Goal: Information Seeking & Learning: Learn about a topic

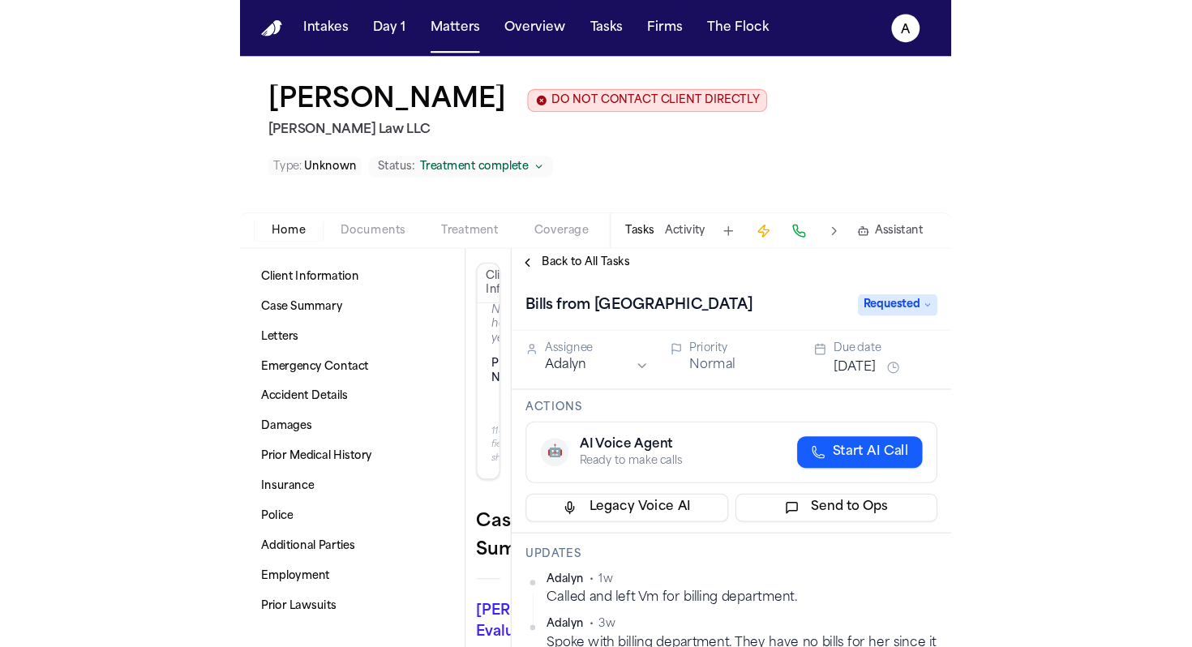
scroll to position [141, 0]
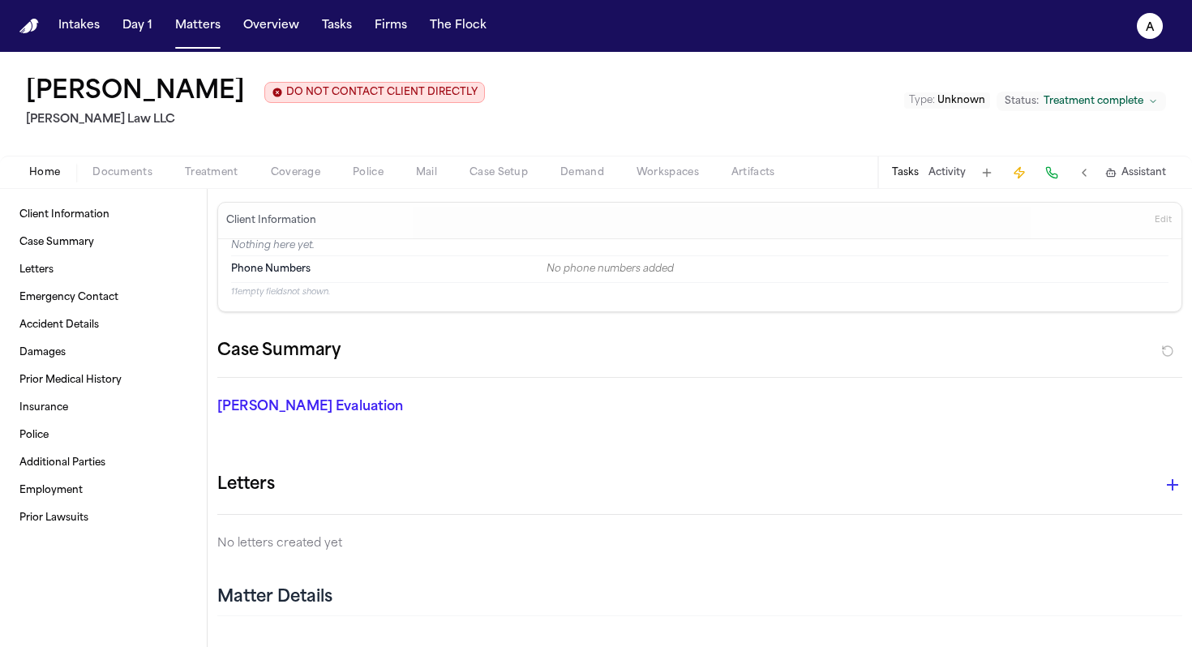
click at [209, 41] on nav "Intakes Day 1 Matters Overview Tasks Firms The Flock A" at bounding box center [596, 26] width 1192 height 52
click at [209, 40] on button "Matters" at bounding box center [198, 25] width 58 height 29
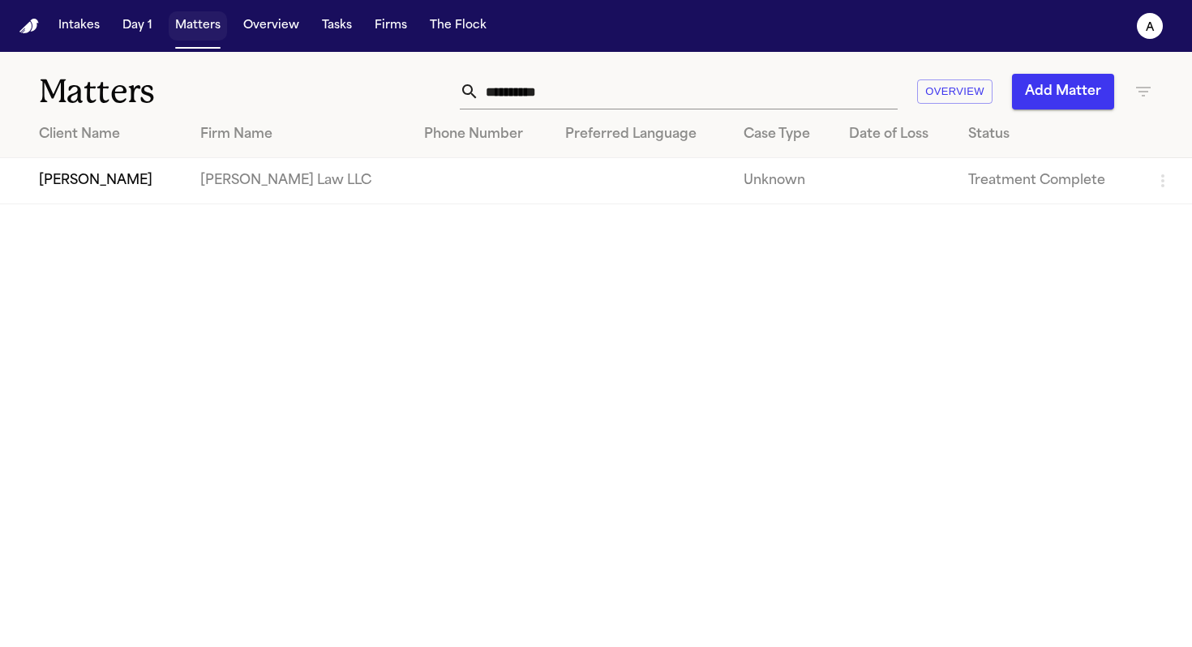
click at [208, 24] on button "Matters" at bounding box center [198, 25] width 58 height 29
drag, startPoint x: 566, startPoint y: 97, endPoint x: 251, endPoint y: 93, distance: 314.8
click at [251, 93] on div "**********" at bounding box center [596, 82] width 1192 height 60
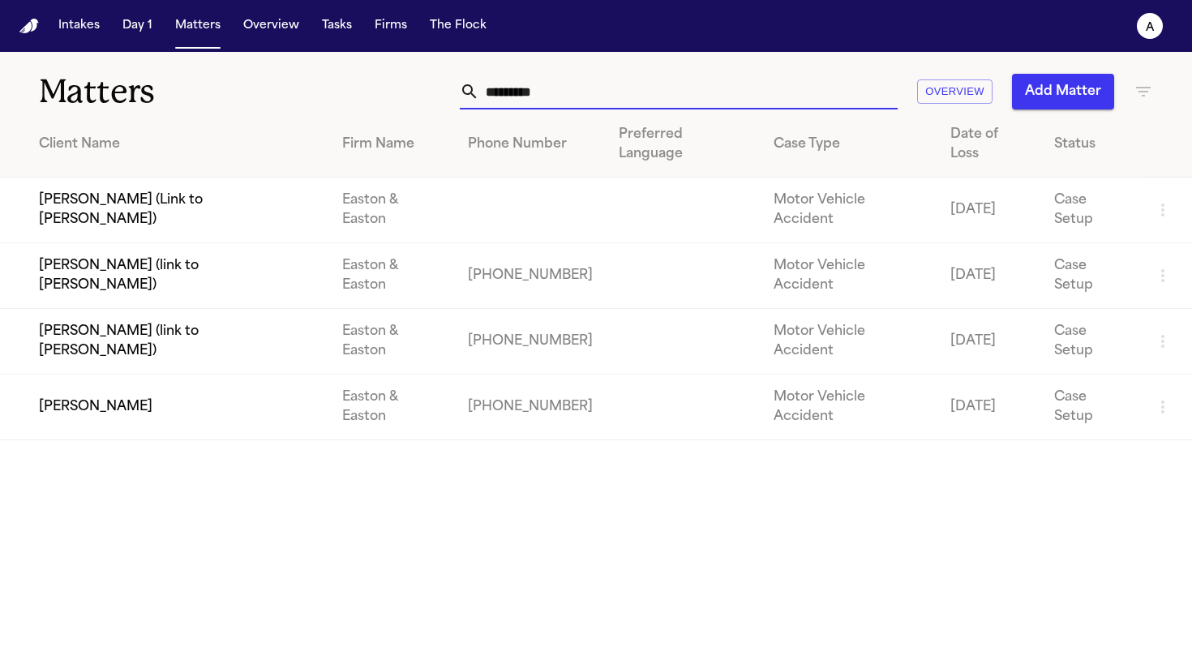
type input "*********"
click at [301, 375] on td "[PERSON_NAME]" at bounding box center [164, 408] width 329 height 66
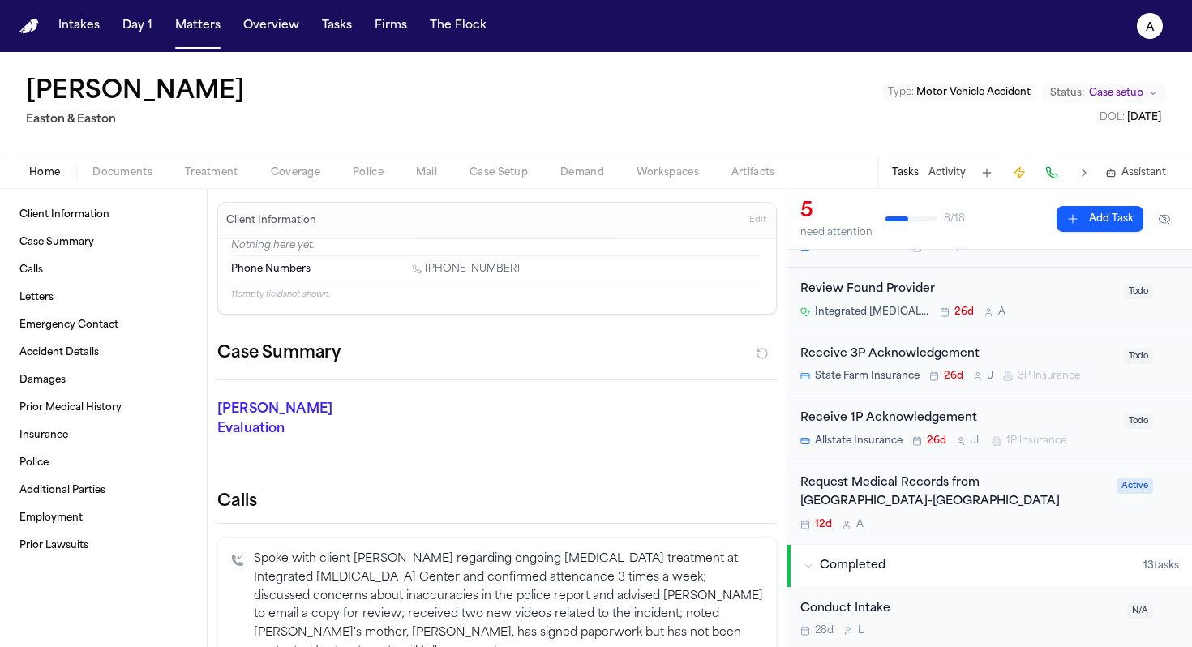
scroll to position [145, 0]
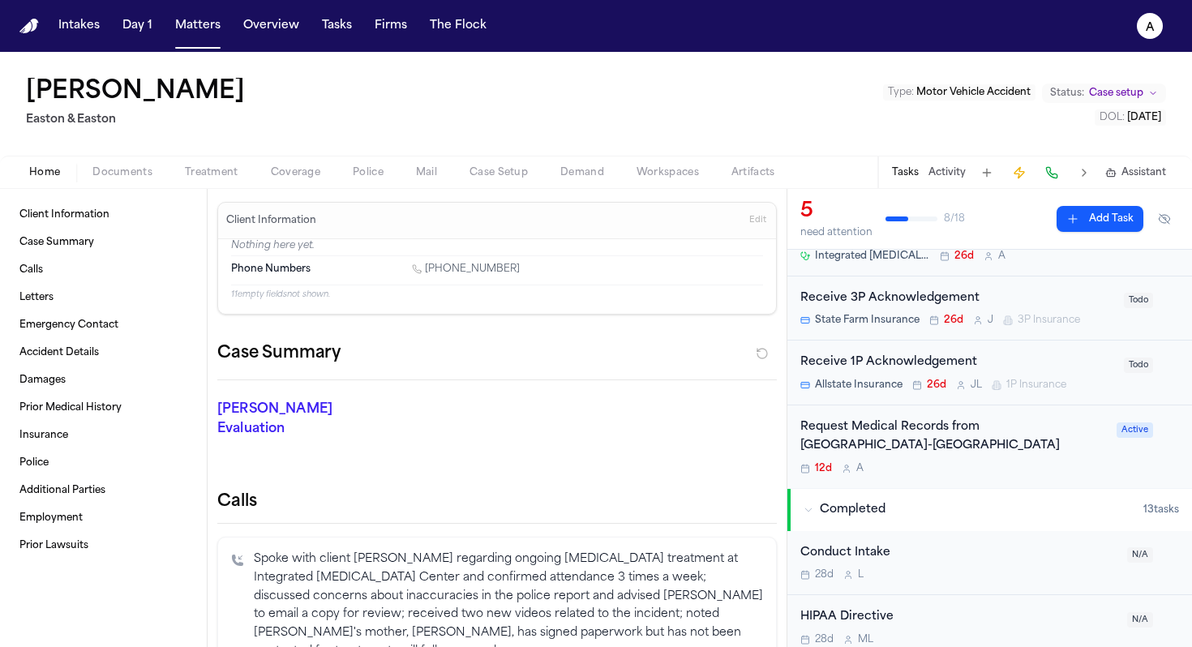
click at [654, 465] on div "12d A" at bounding box center [954, 468] width 307 height 13
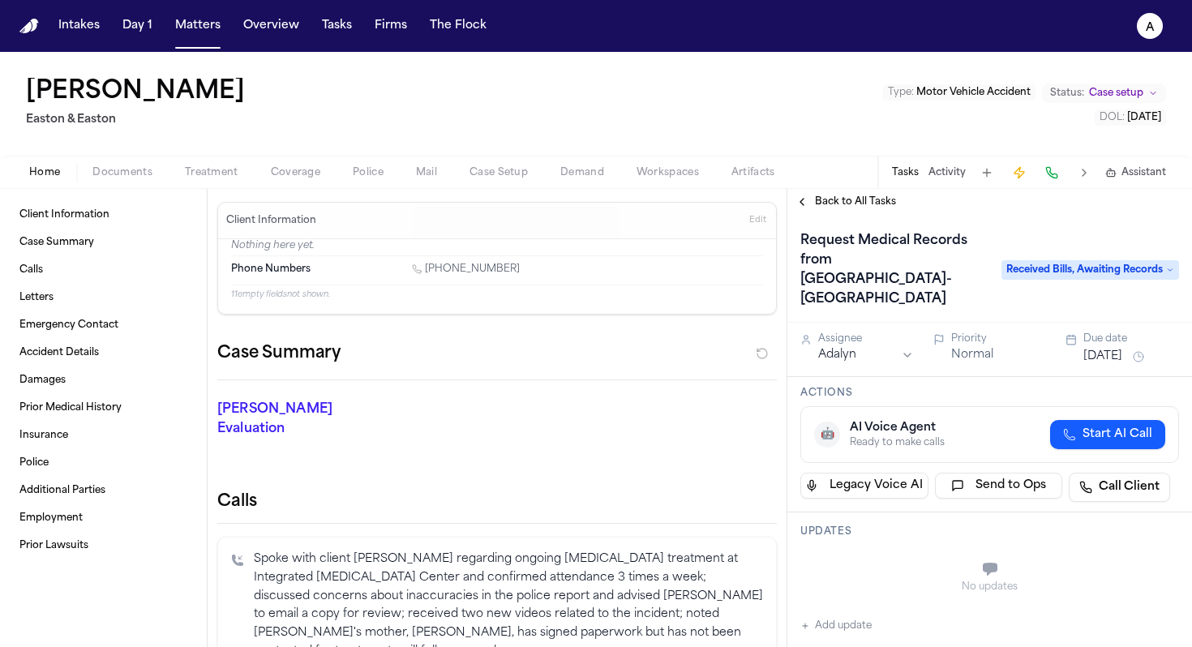
click at [137, 170] on span "Documents" at bounding box center [122, 172] width 60 height 13
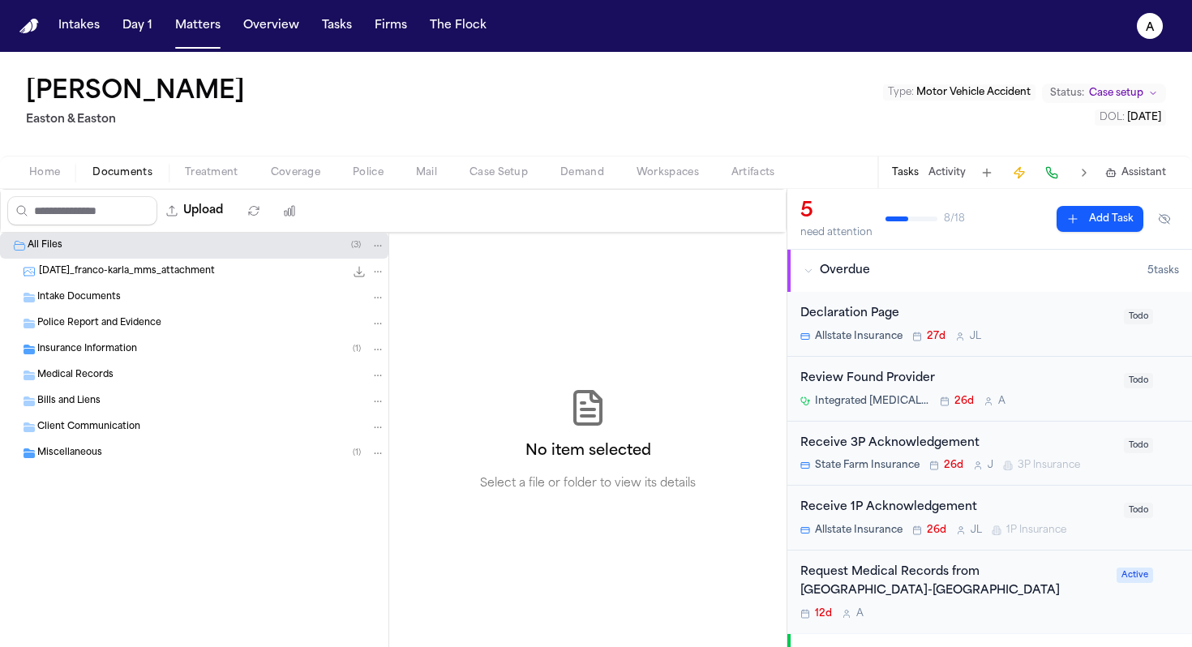
click at [134, 376] on div "Medical Records" at bounding box center [211, 375] width 348 height 15
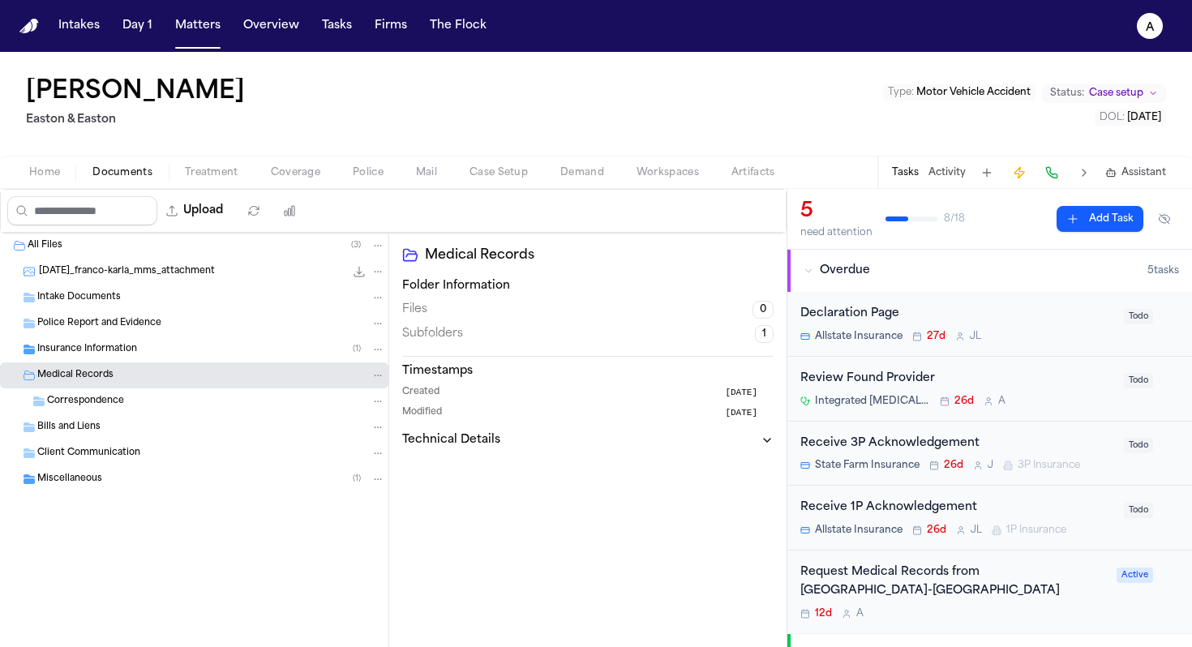
click at [168, 481] on div "Miscellaneous ( 1 )" at bounding box center [211, 479] width 348 height 15
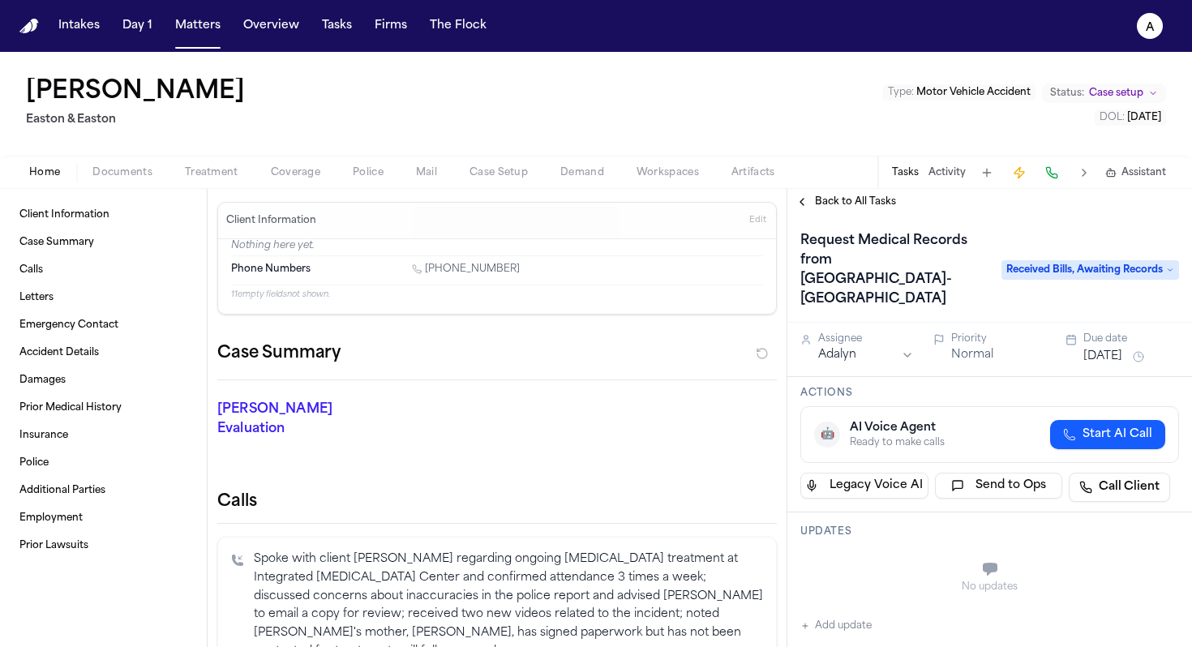
click at [128, 174] on span "Documents" at bounding box center [122, 172] width 60 height 13
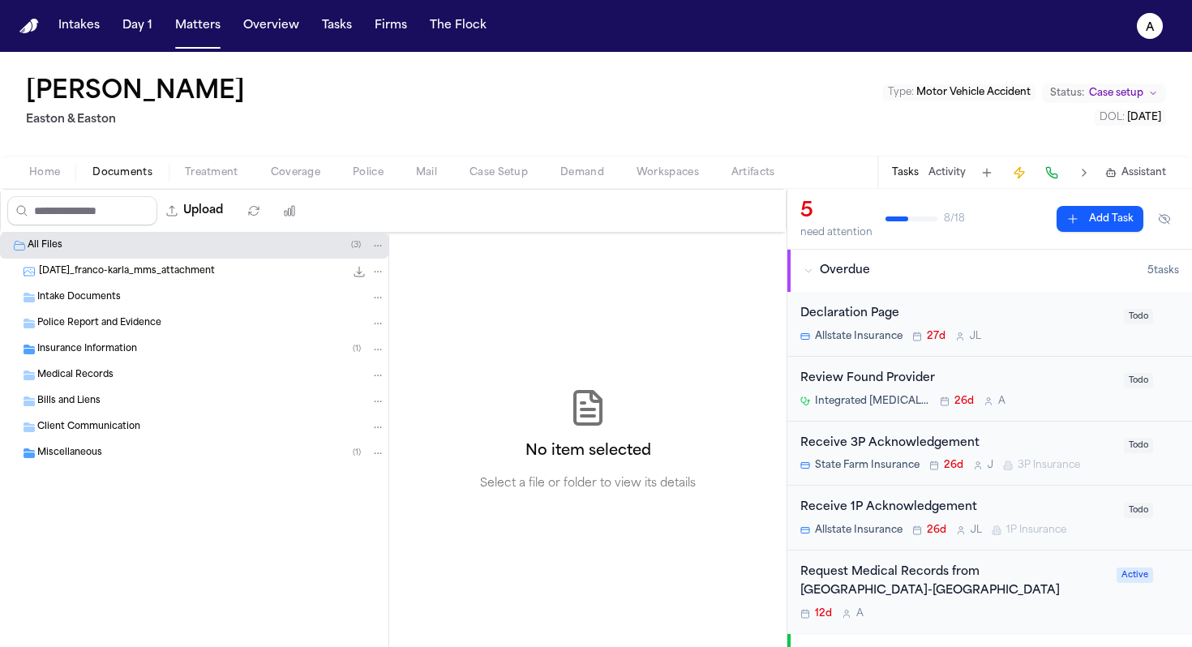
click at [148, 374] on div "Medical Records" at bounding box center [211, 375] width 348 height 15
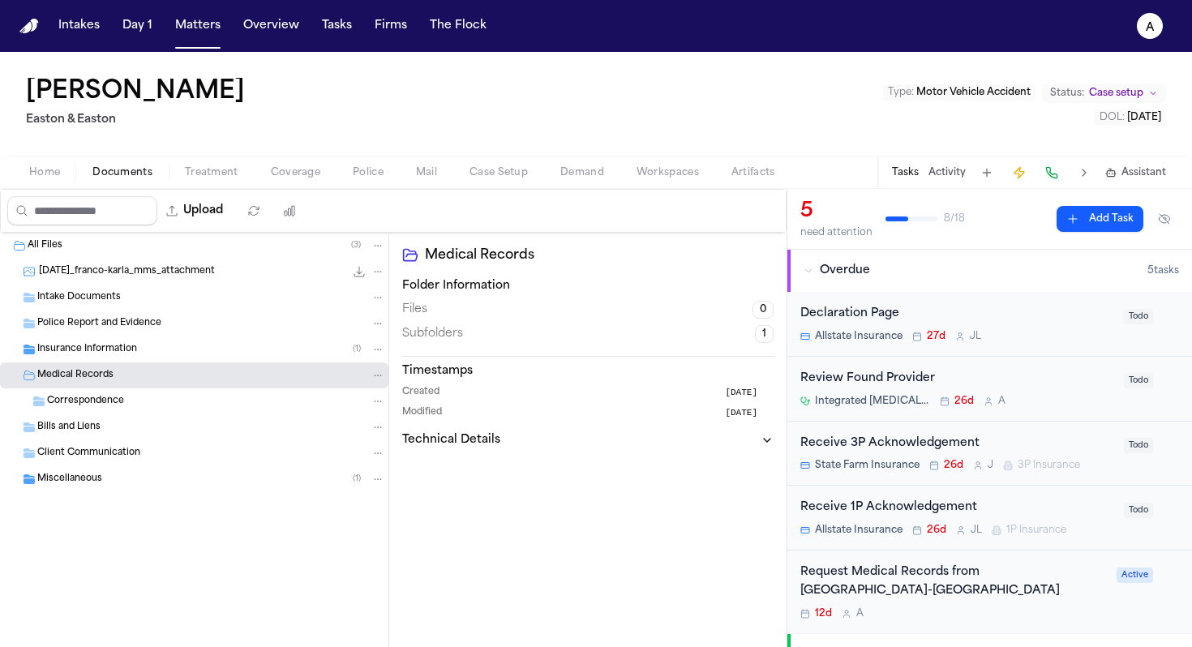
click at [168, 352] on div "Insurance Information ( 1 )" at bounding box center [211, 349] width 348 height 15
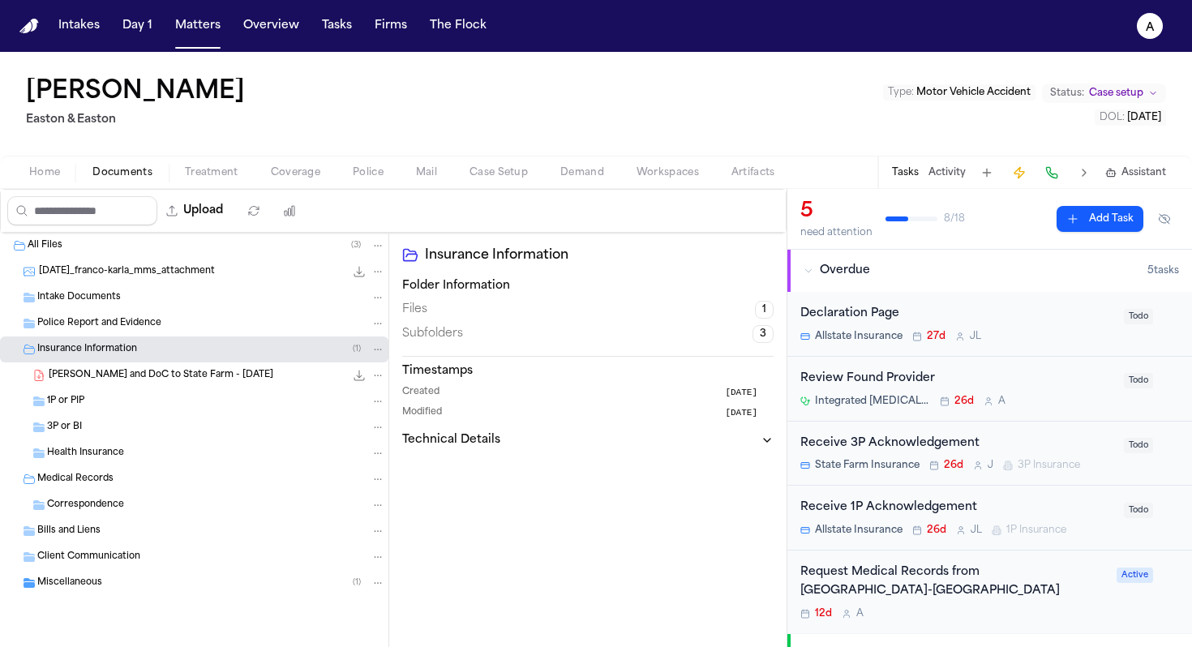
click at [190, 256] on div "All Files ( 3 )" at bounding box center [194, 246] width 389 height 26
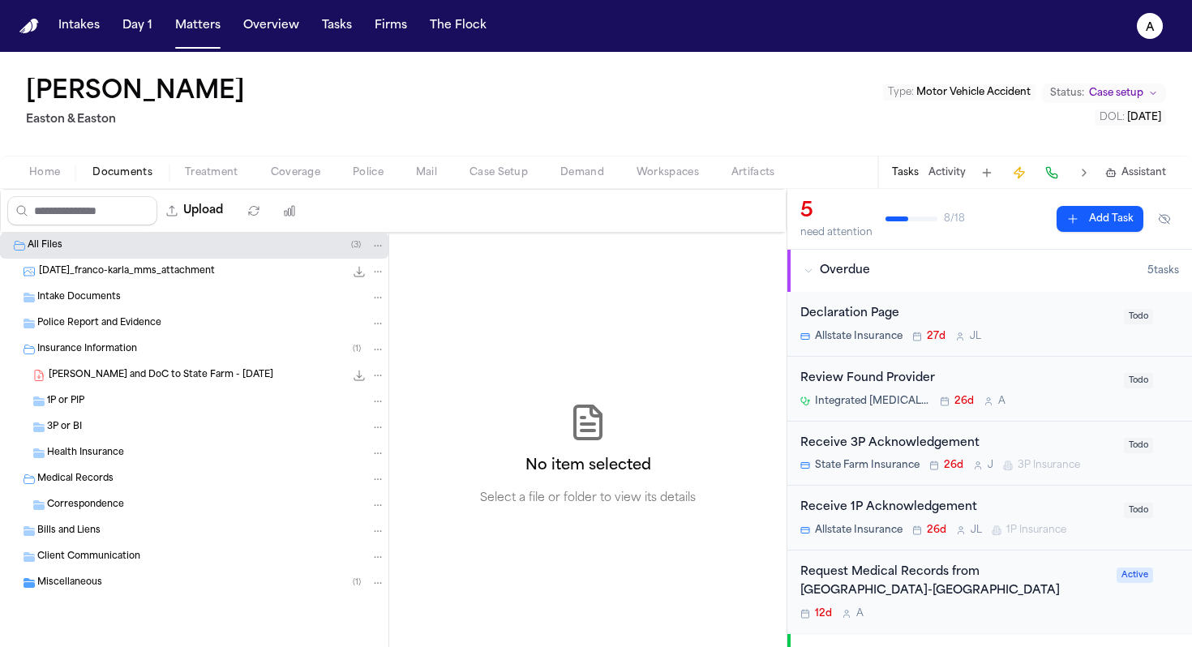
click at [190, 256] on div "All Files ( 3 )" at bounding box center [194, 246] width 389 height 26
click at [141, 485] on div "Medical Records" at bounding box center [211, 479] width 348 height 15
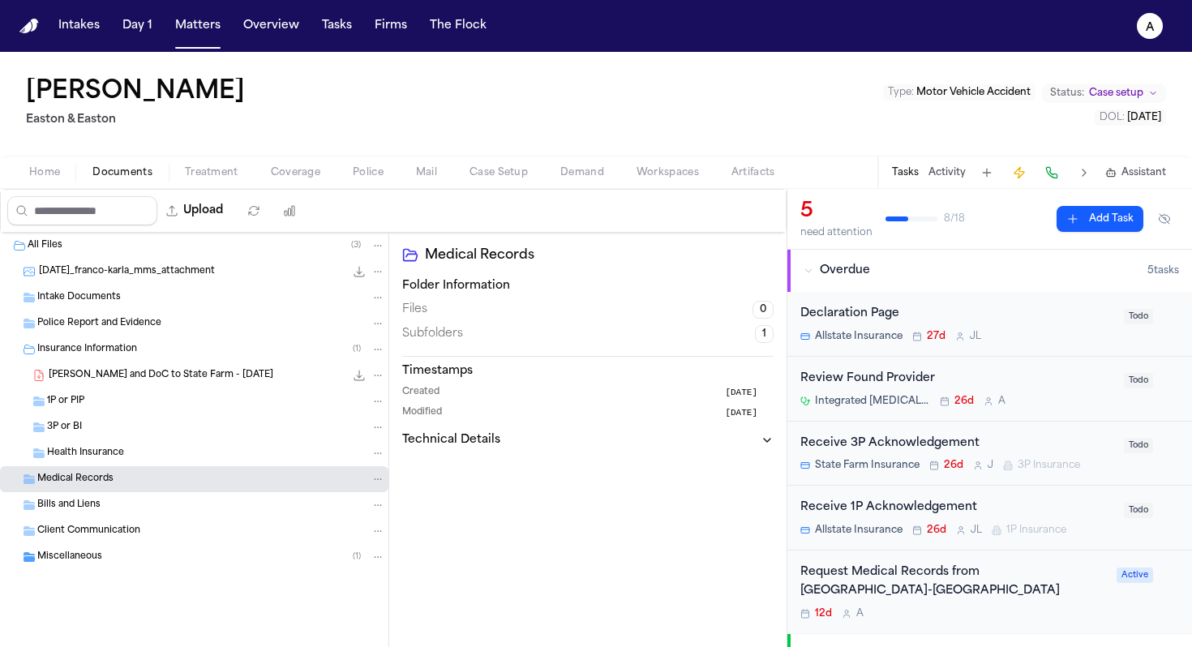
click at [138, 509] on div "Bills and Liens" at bounding box center [211, 505] width 348 height 15
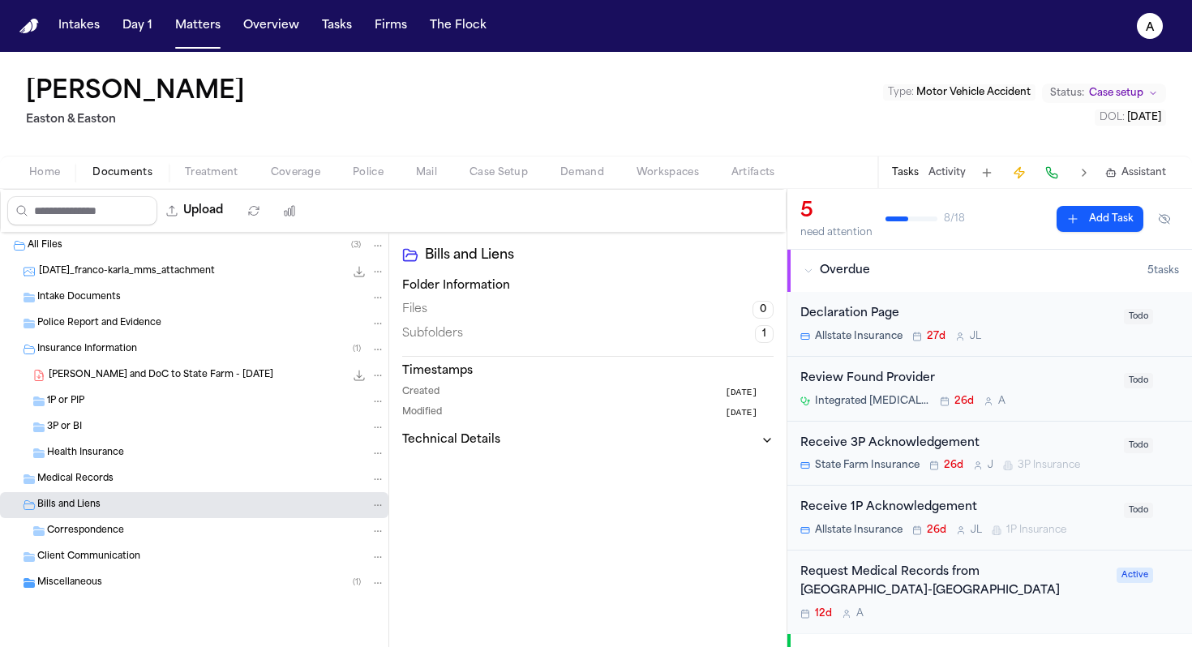
click at [165, 577] on div "Miscellaneous ( 1 )" at bounding box center [211, 583] width 348 height 15
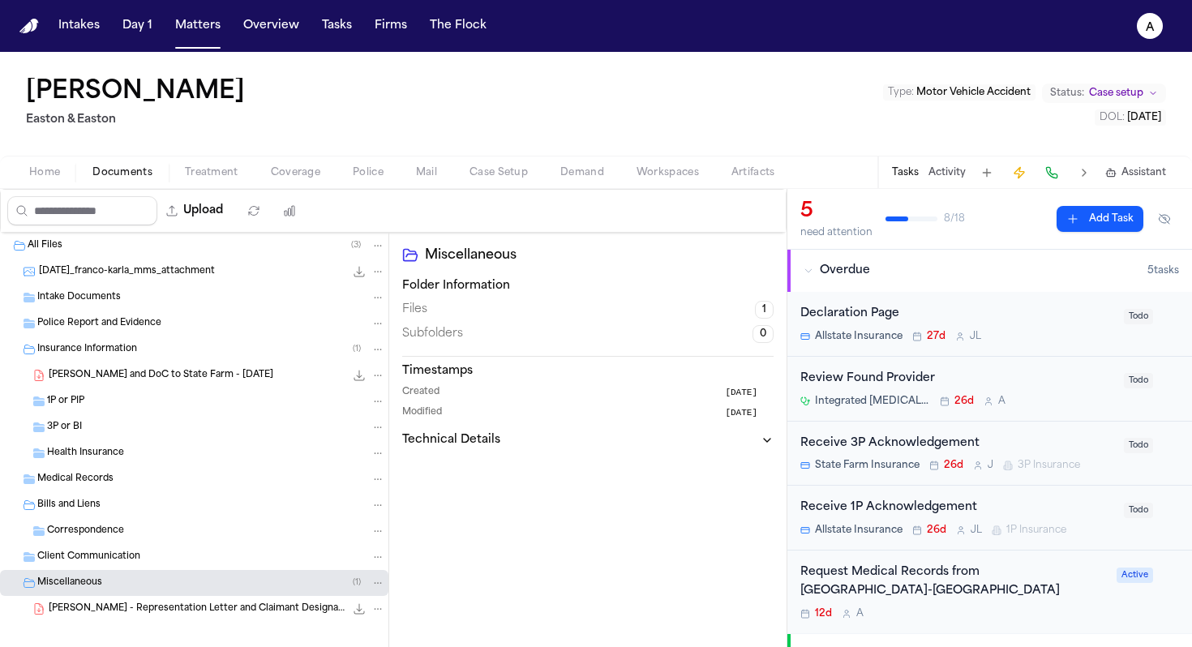
scroll to position [12, 0]
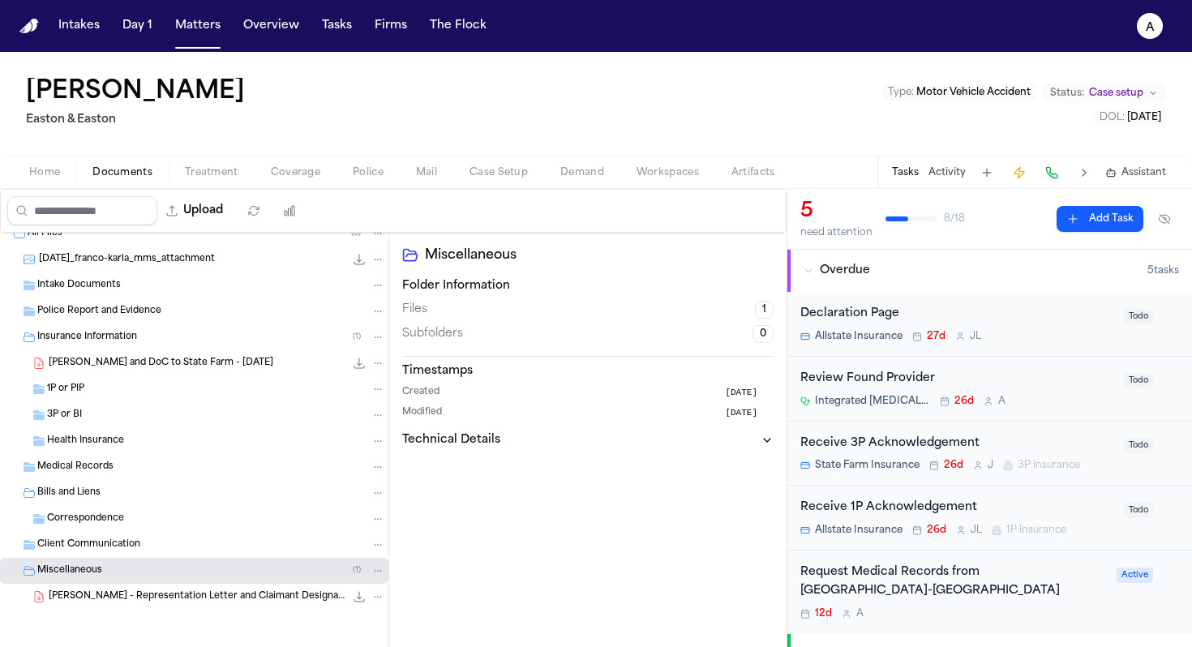
click at [178, 520] on div "Correspondence" at bounding box center [216, 519] width 338 height 15
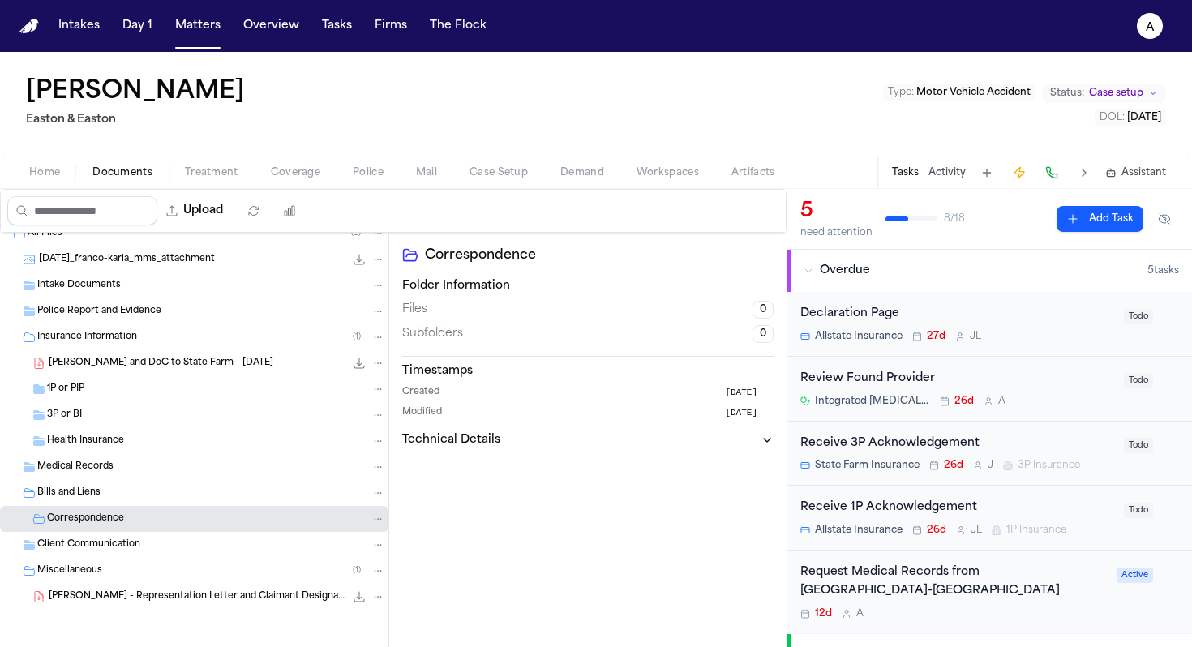
click at [175, 539] on div "Client Communication" at bounding box center [211, 545] width 348 height 15
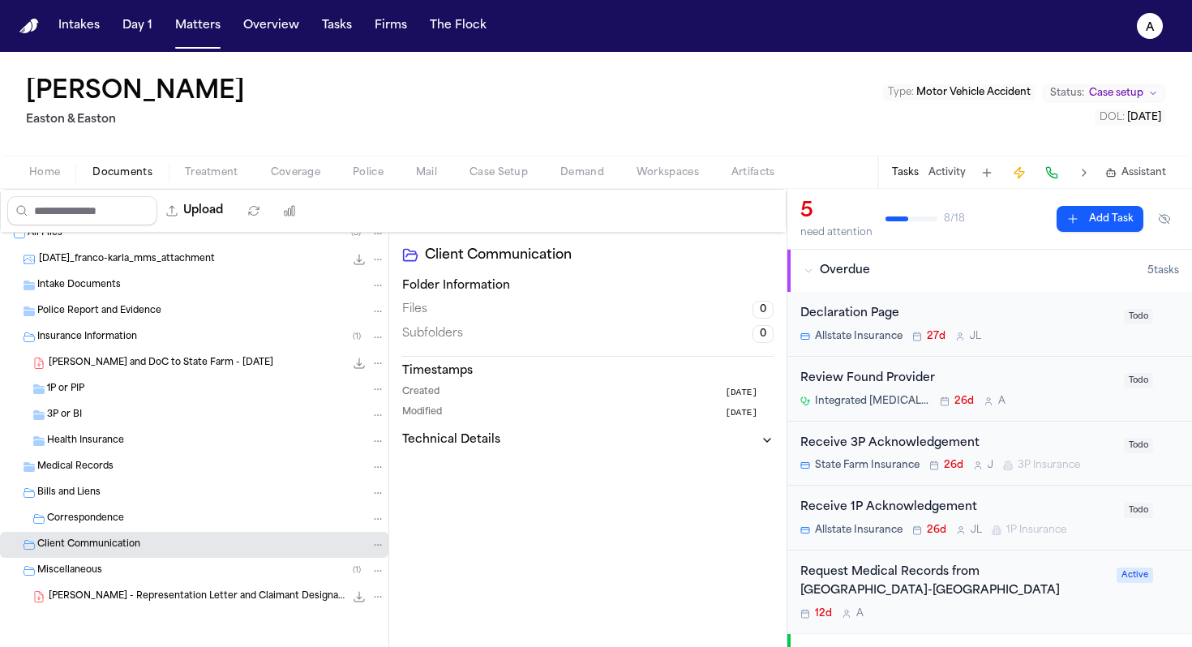
click at [186, 595] on span "[PERSON_NAME] - Representation Letter and Claimant Designations to Allstate - […" at bounding box center [197, 598] width 296 height 14
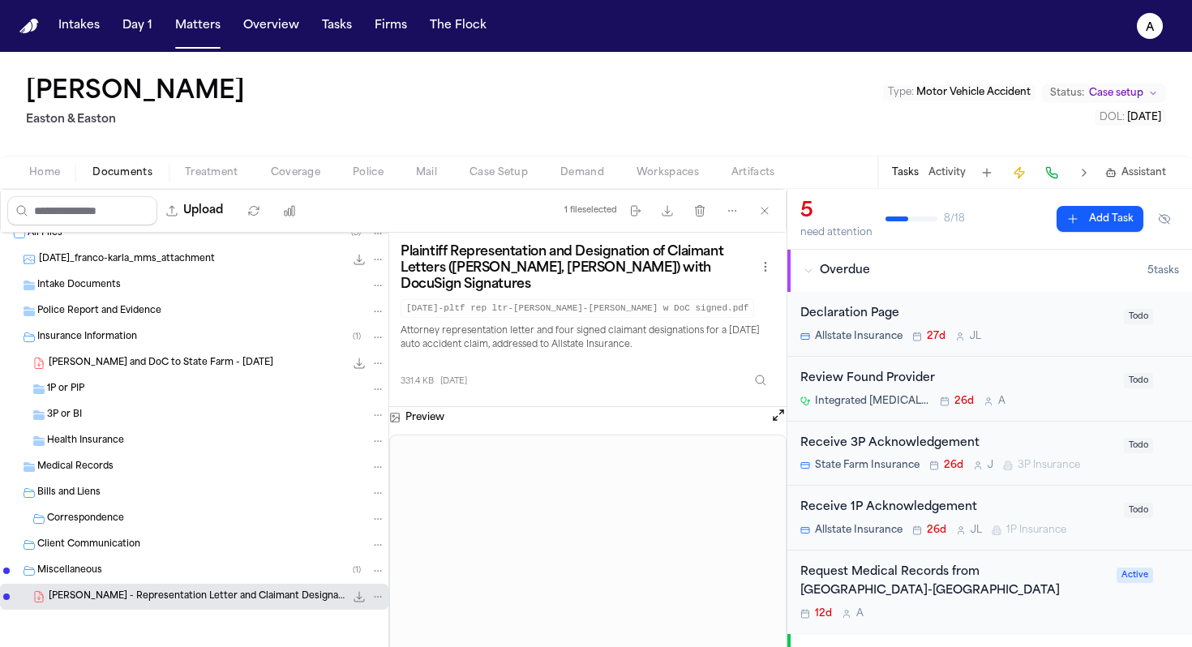
click at [654, 595] on div "Request Medical Records from [GEOGRAPHIC_DATA]-[GEOGRAPHIC_DATA] 12d A" at bounding box center [954, 592] width 307 height 57
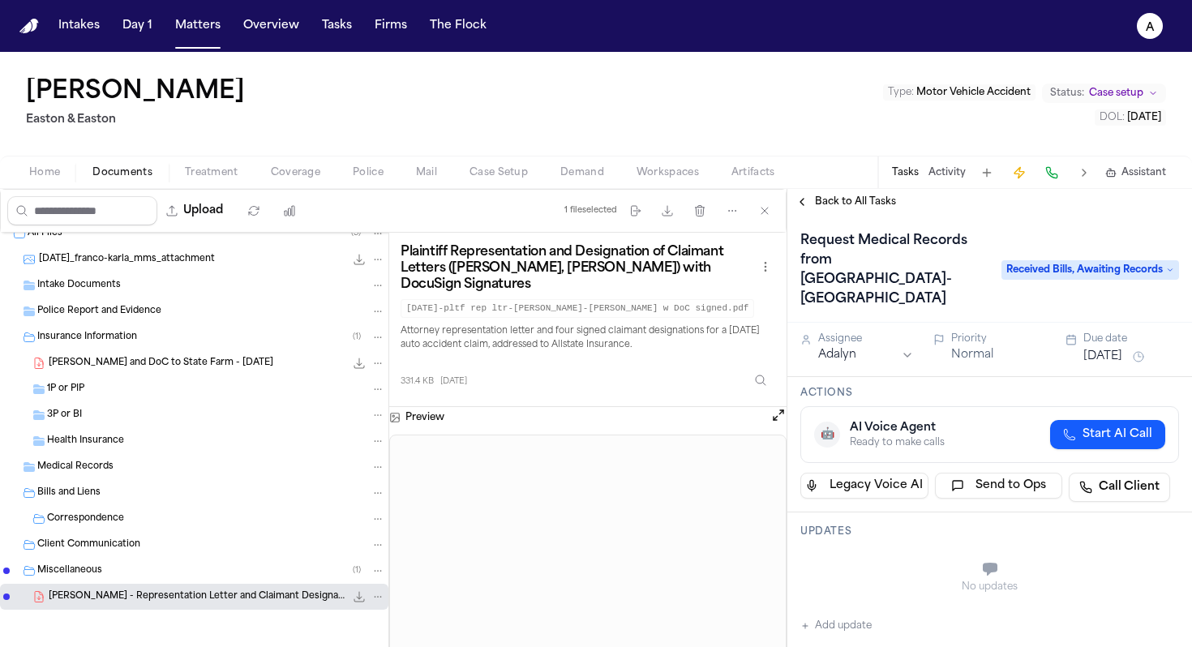
click at [221, 173] on span "Treatment" at bounding box center [212, 172] width 54 height 13
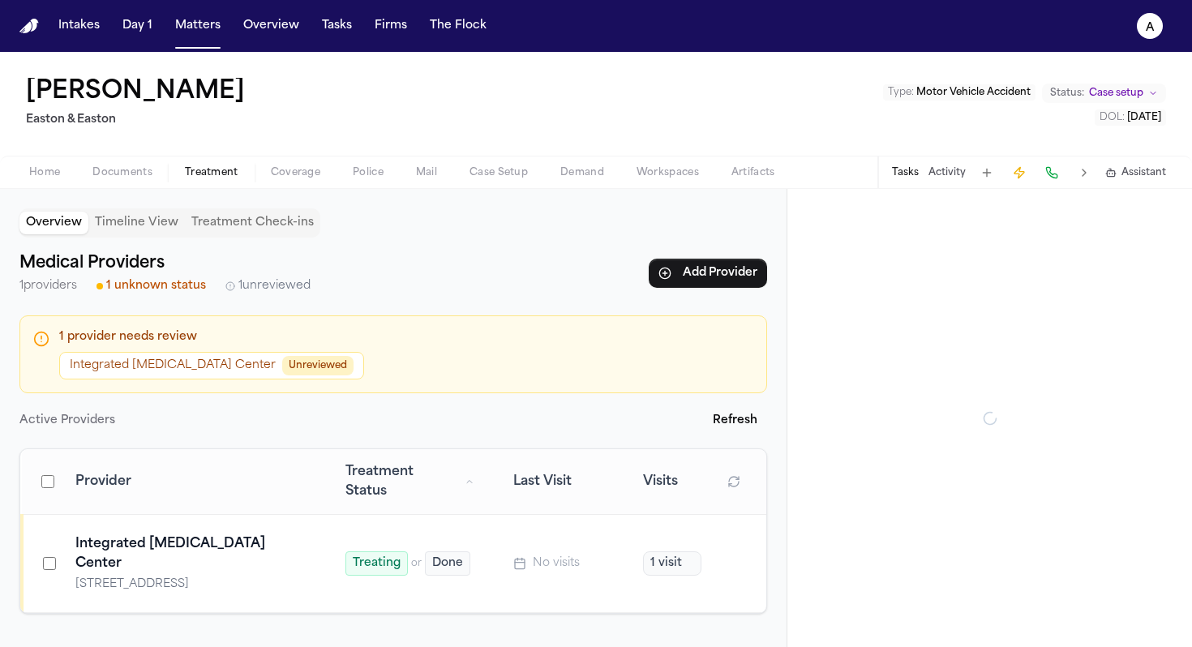
click at [150, 170] on span "Documents" at bounding box center [122, 172] width 60 height 13
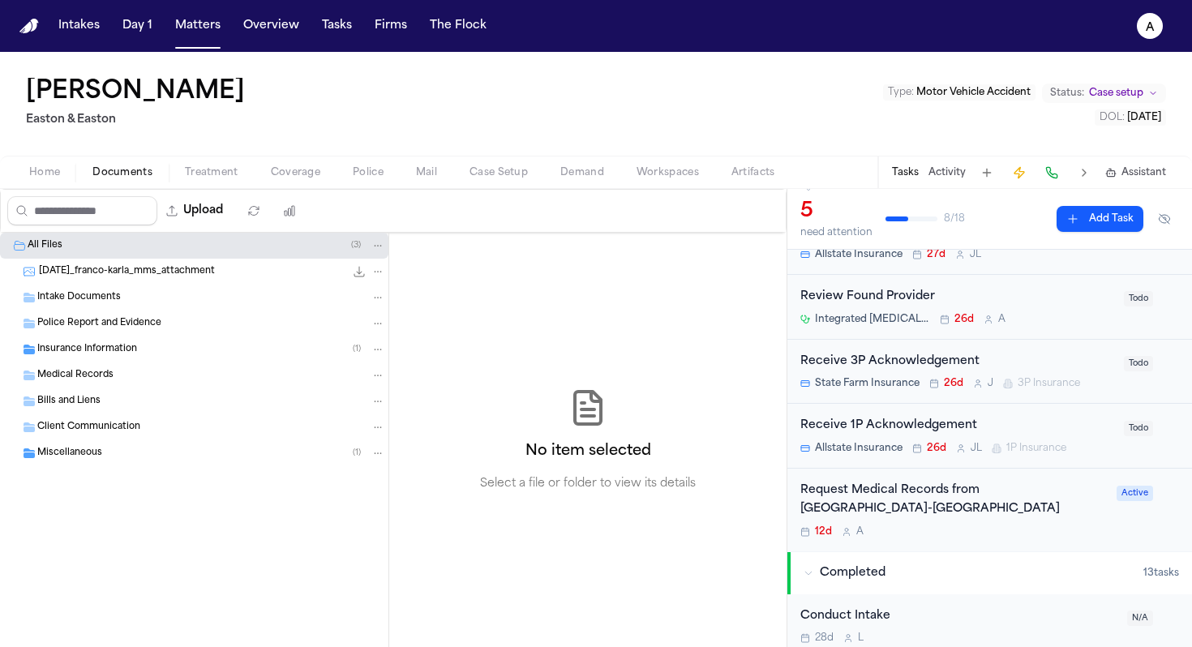
scroll to position [83, 0]
click at [654, 527] on div "12d A" at bounding box center [954, 531] width 307 height 13
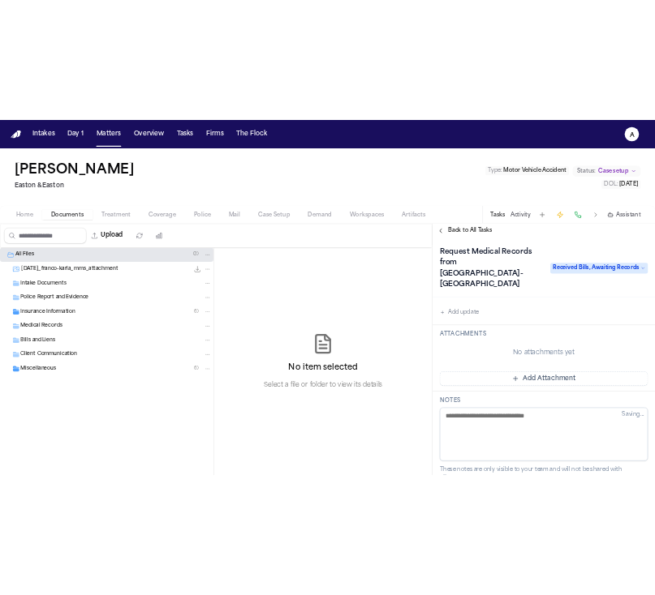
scroll to position [275, 0]
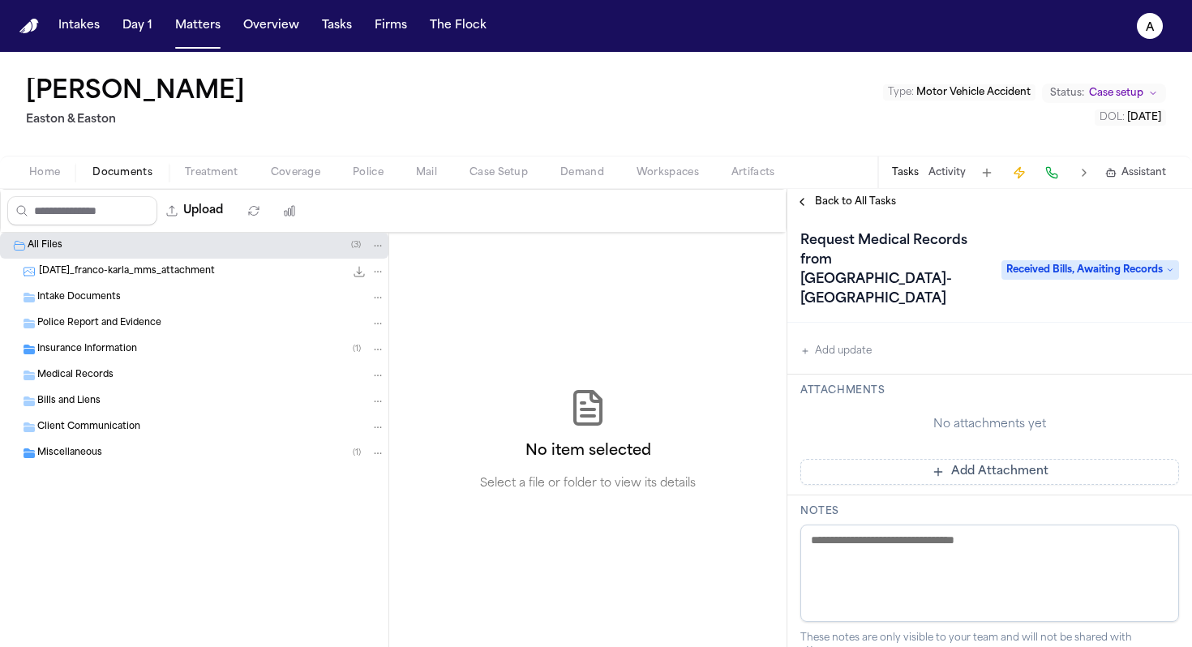
click at [654, 462] on button "Add Attachment" at bounding box center [990, 472] width 379 height 26
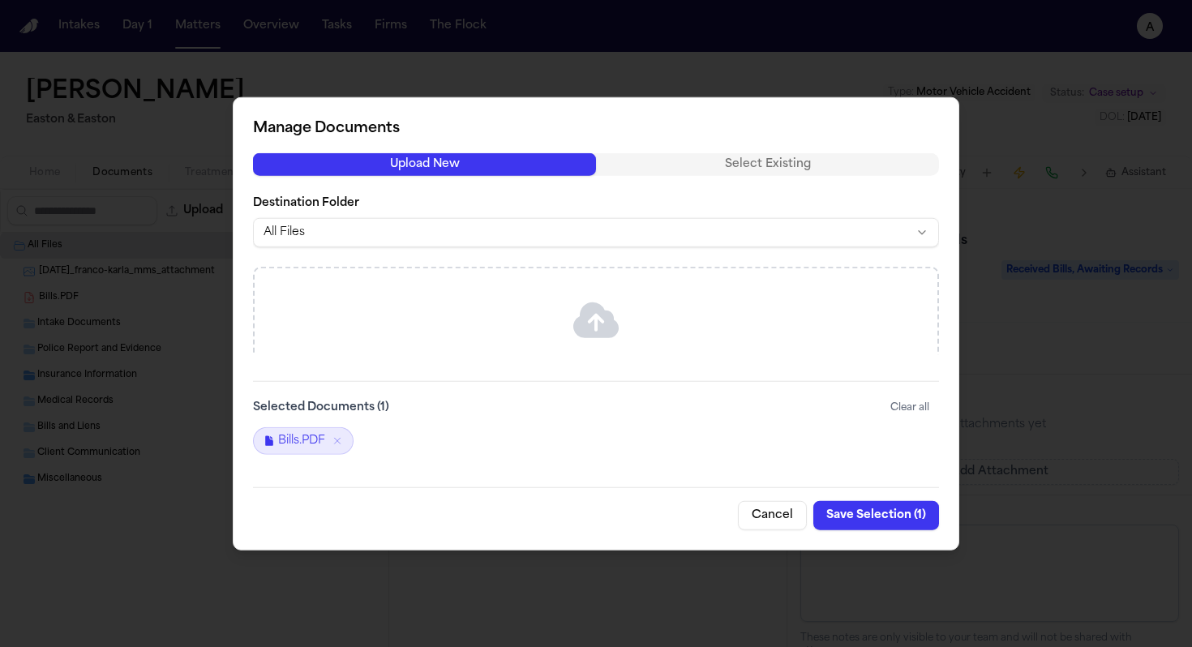
click at [654, 517] on button "Save Selection ( 1 )" at bounding box center [877, 514] width 126 height 29
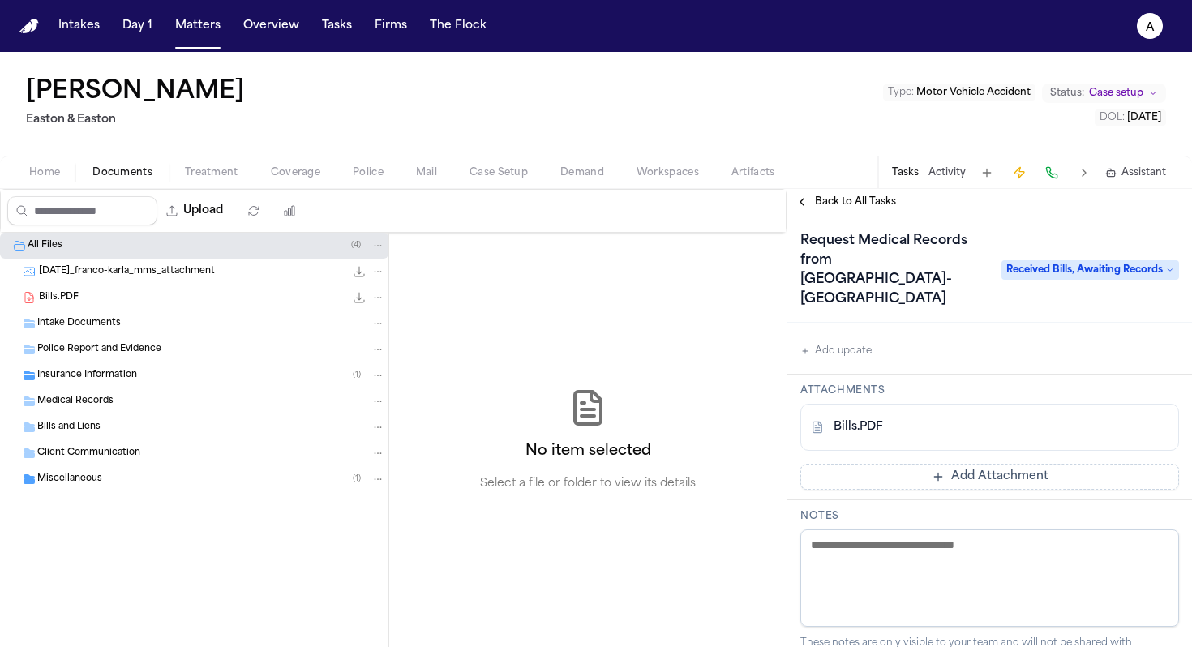
click at [654, 404] on div "Bills.PDF" at bounding box center [990, 427] width 379 height 47
click at [654, 419] on div "Bills.PDF" at bounding box center [962, 427] width 303 height 16
click at [654, 419] on link "Bills.PDF" at bounding box center [858, 427] width 49 height 16
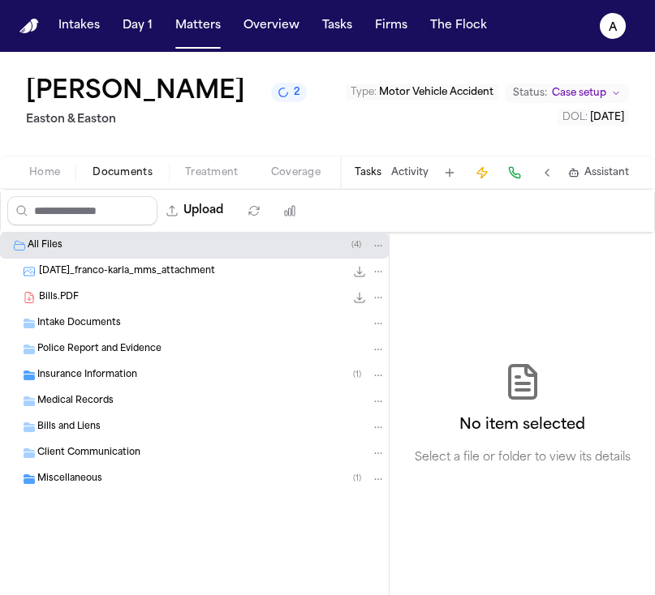
click at [373, 172] on button "Tasks" at bounding box center [367, 172] width 27 height 13
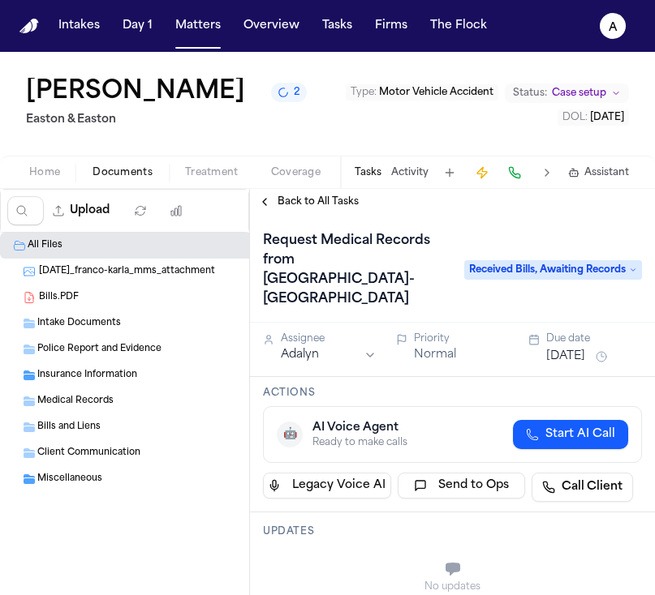
drag, startPoint x: 296, startPoint y: 263, endPoint x: 416, endPoint y: 281, distance: 121.4
click at [419, 281] on h1 "Request Medical Records from [GEOGRAPHIC_DATA]-[GEOGRAPHIC_DATA]" at bounding box center [355, 270] width 198 height 84
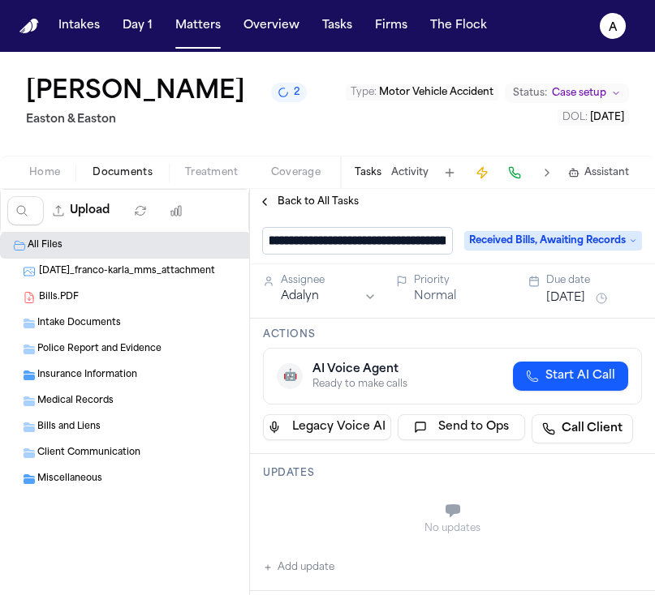
scroll to position [1, 168]
drag, startPoint x: 448, startPoint y: 245, endPoint x: 310, endPoint y: 240, distance: 138.0
click at [310, 240] on input "**********" at bounding box center [357, 241] width 189 height 26
drag, startPoint x: 304, startPoint y: 244, endPoint x: 367, endPoint y: 299, distance: 83.9
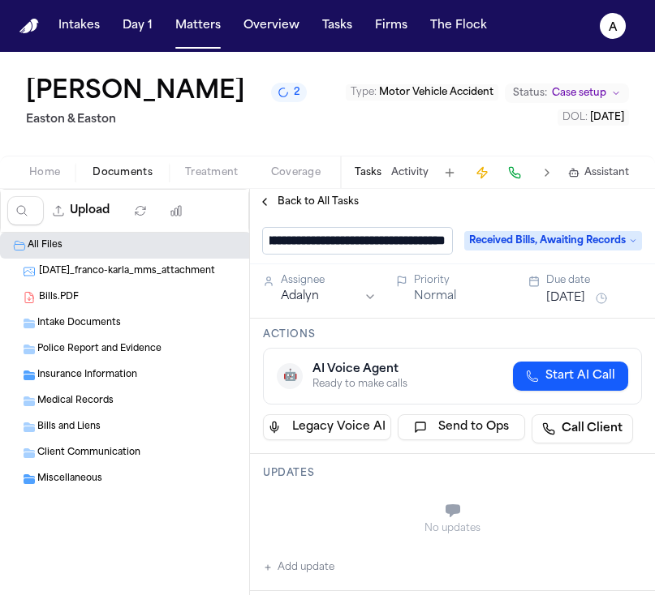
click at [367, 299] on div "**********" at bounding box center [452, 405] width 405 height 380
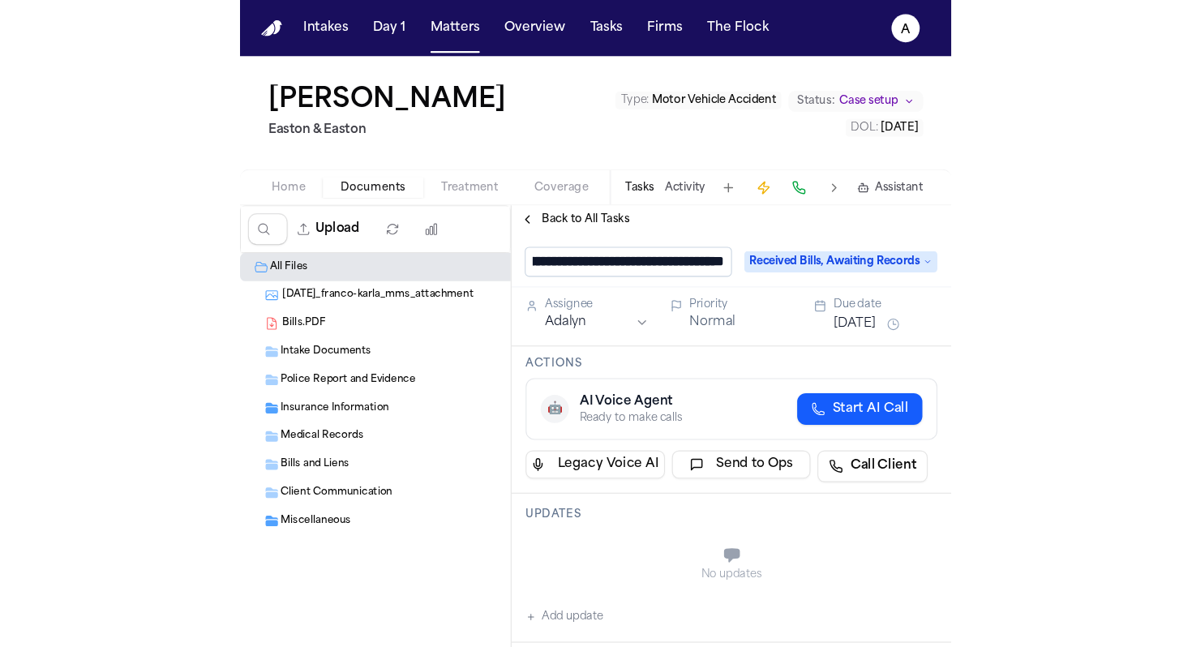
scroll to position [0, 304]
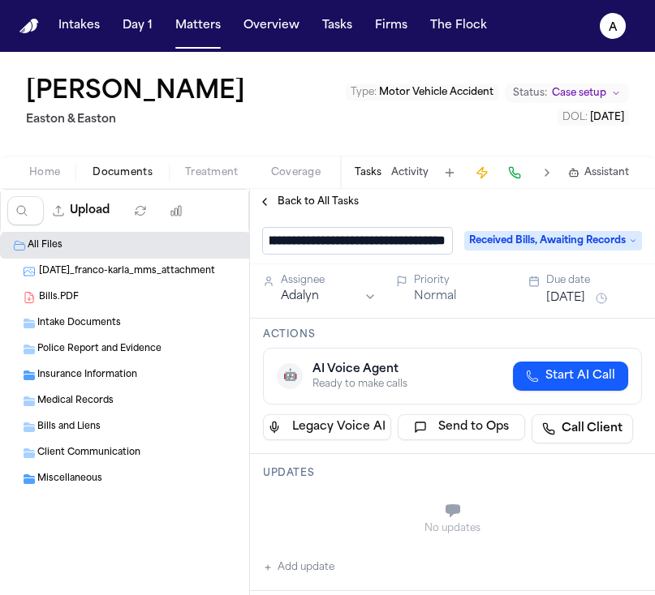
drag, startPoint x: 306, startPoint y: 239, endPoint x: 536, endPoint y: 241, distance: 230.4
click at [536, 241] on div "**********" at bounding box center [452, 241] width 379 height 26
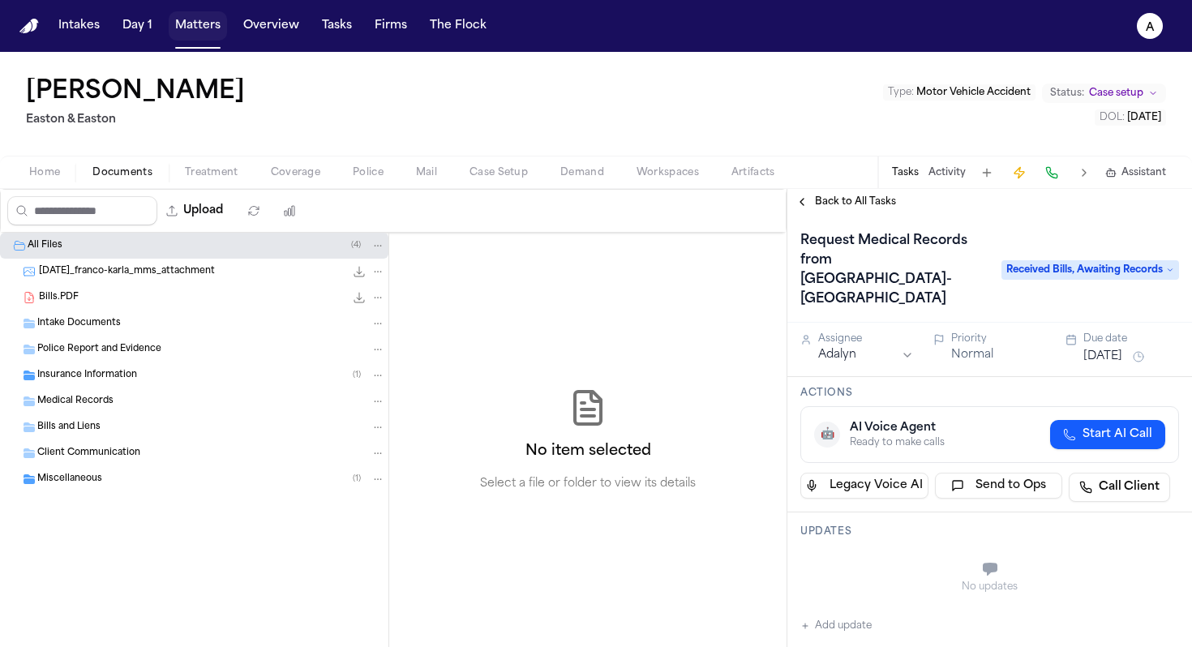
click at [197, 24] on button "Matters" at bounding box center [198, 25] width 58 height 29
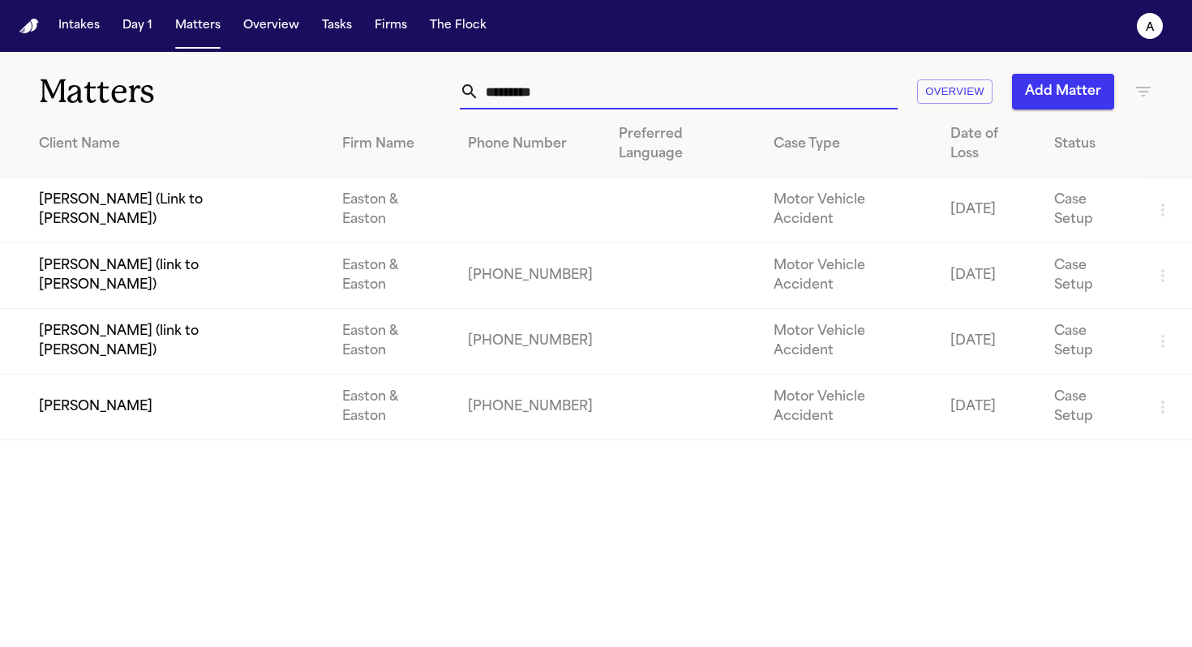
drag, startPoint x: 591, startPoint y: 92, endPoint x: 455, endPoint y: 89, distance: 135.5
click at [455, 89] on div "********* Overview Add Matter" at bounding box center [750, 92] width 805 height 36
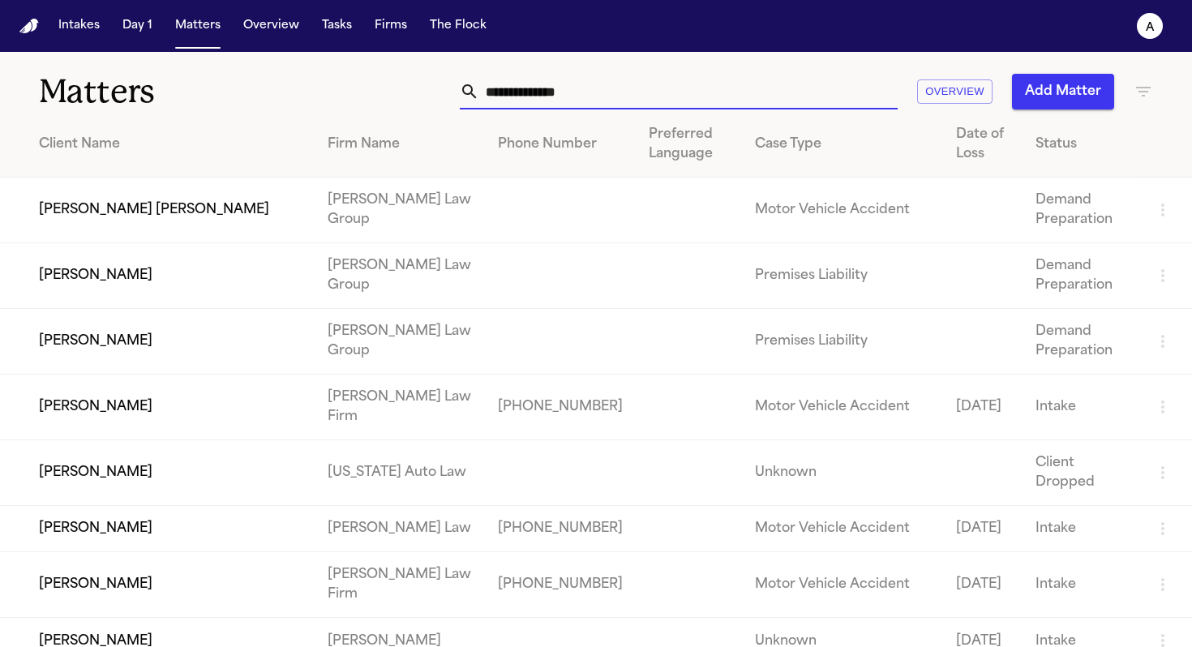
type input "*"
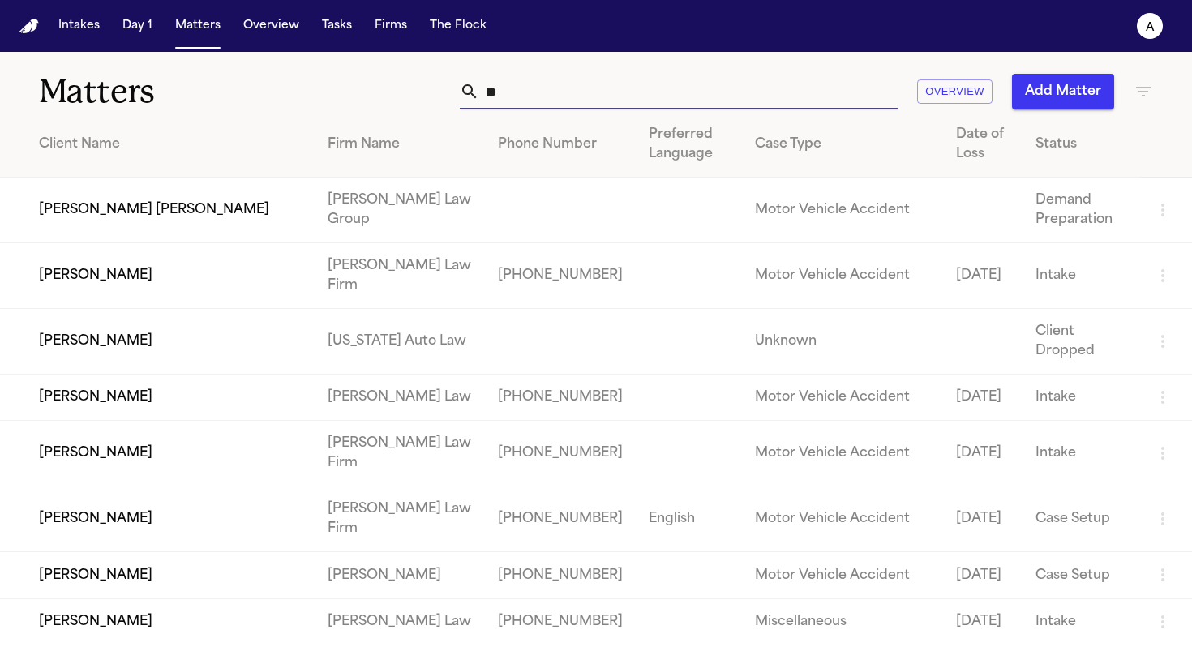
type input "*"
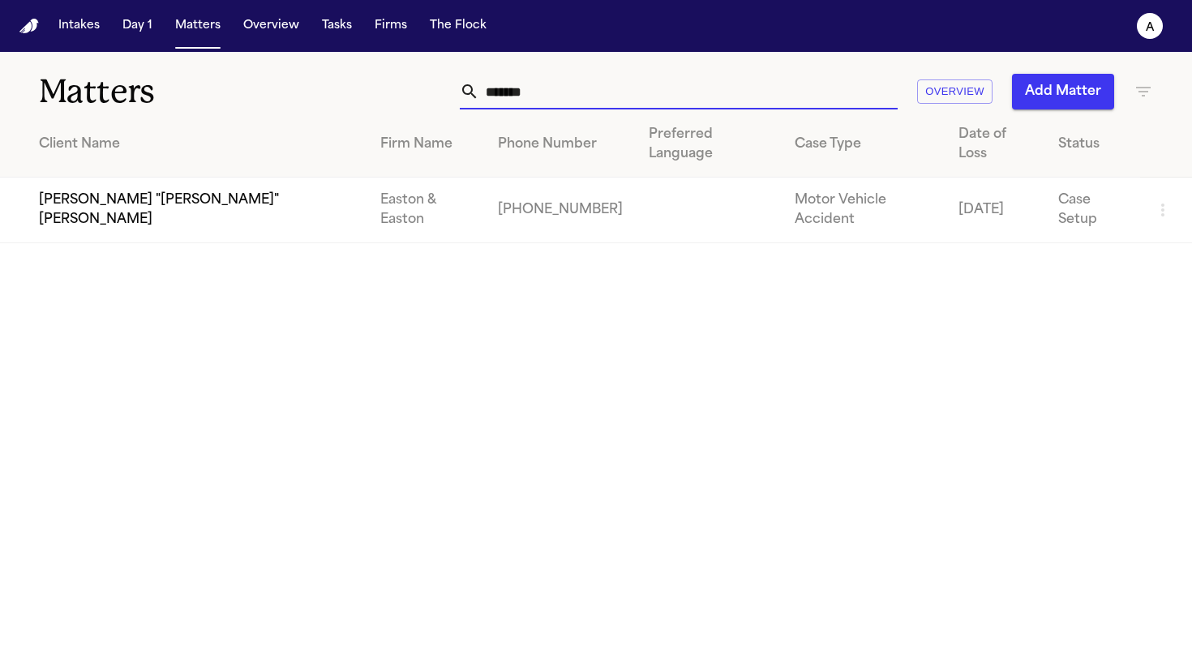
type input "*******"
click at [224, 179] on td "[PERSON_NAME] "[PERSON_NAME]" [PERSON_NAME]" at bounding box center [183, 211] width 367 height 66
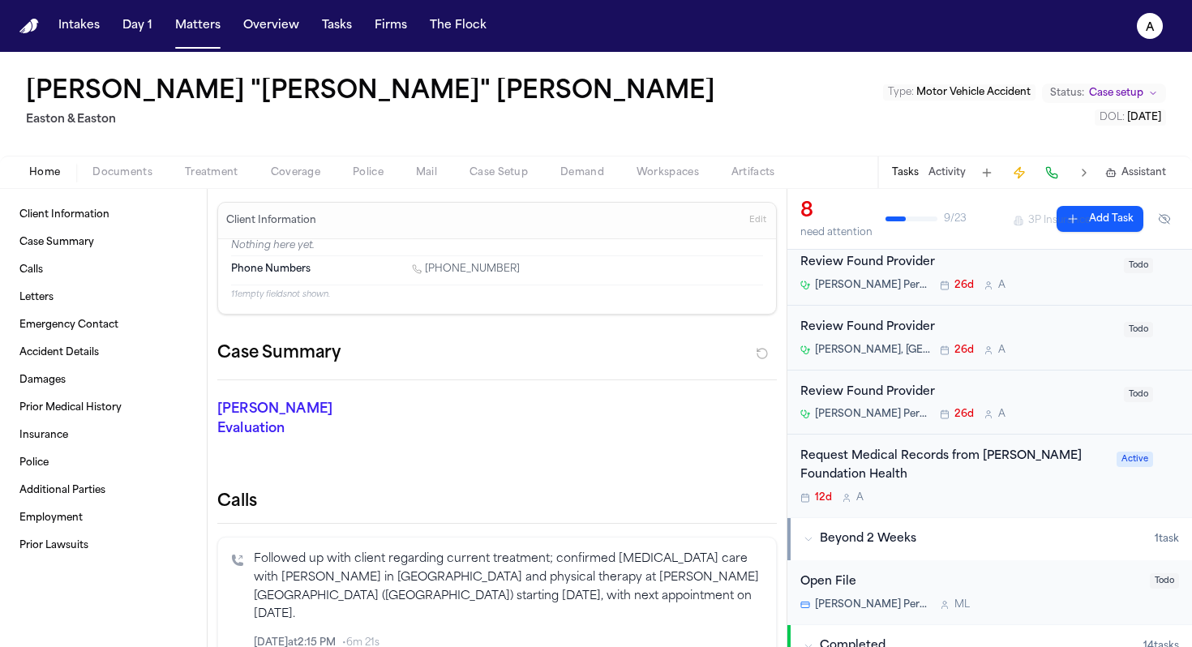
scroll to position [333, 0]
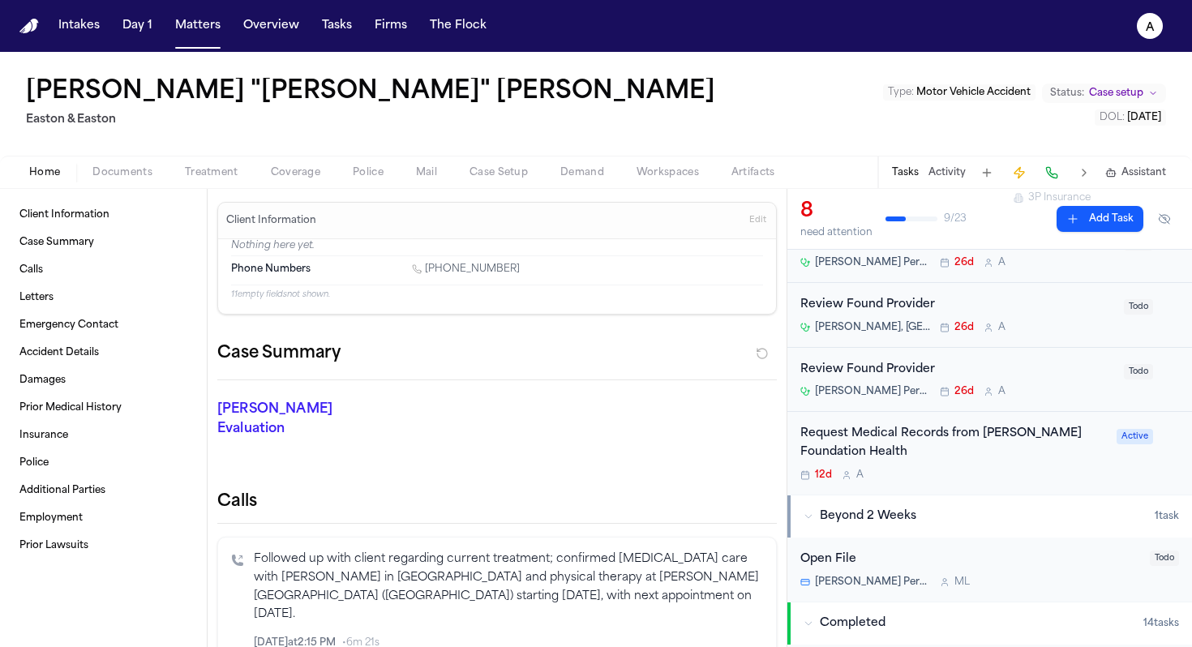
click at [654, 467] on div "Request Medical Records from [PERSON_NAME] Foundation Health 12d A" at bounding box center [954, 453] width 307 height 57
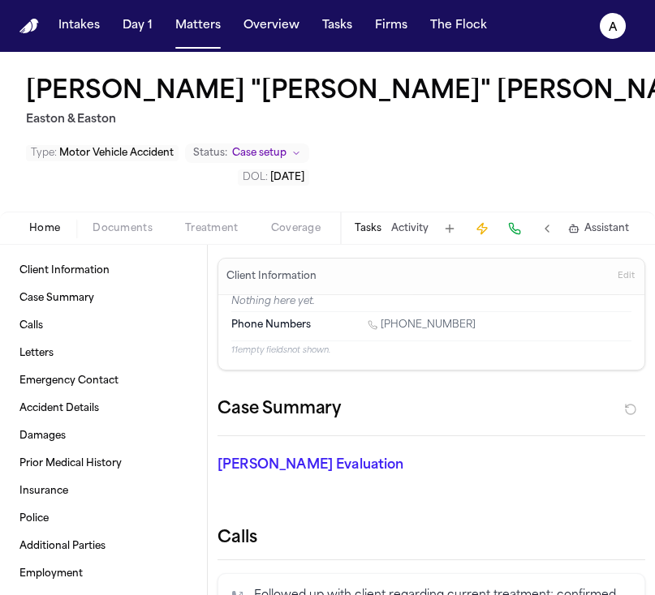
click at [372, 213] on div "Tasks Activity Assistant" at bounding box center [491, 229] width 302 height 32
click at [372, 222] on button "Tasks" at bounding box center [367, 228] width 27 height 13
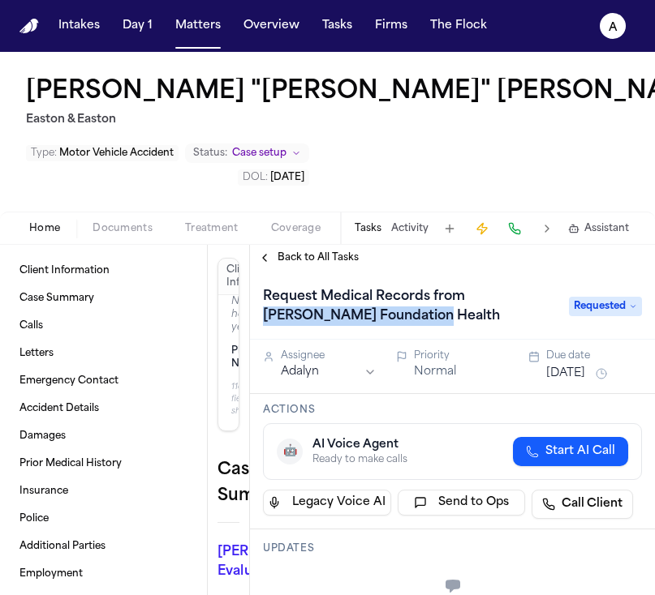
drag, startPoint x: 436, startPoint y: 264, endPoint x: 463, endPoint y: 238, distance: 37.3
click at [463, 284] on h1 "Request Medical Records from [PERSON_NAME] Foundation Health" at bounding box center [407, 306] width 303 height 45
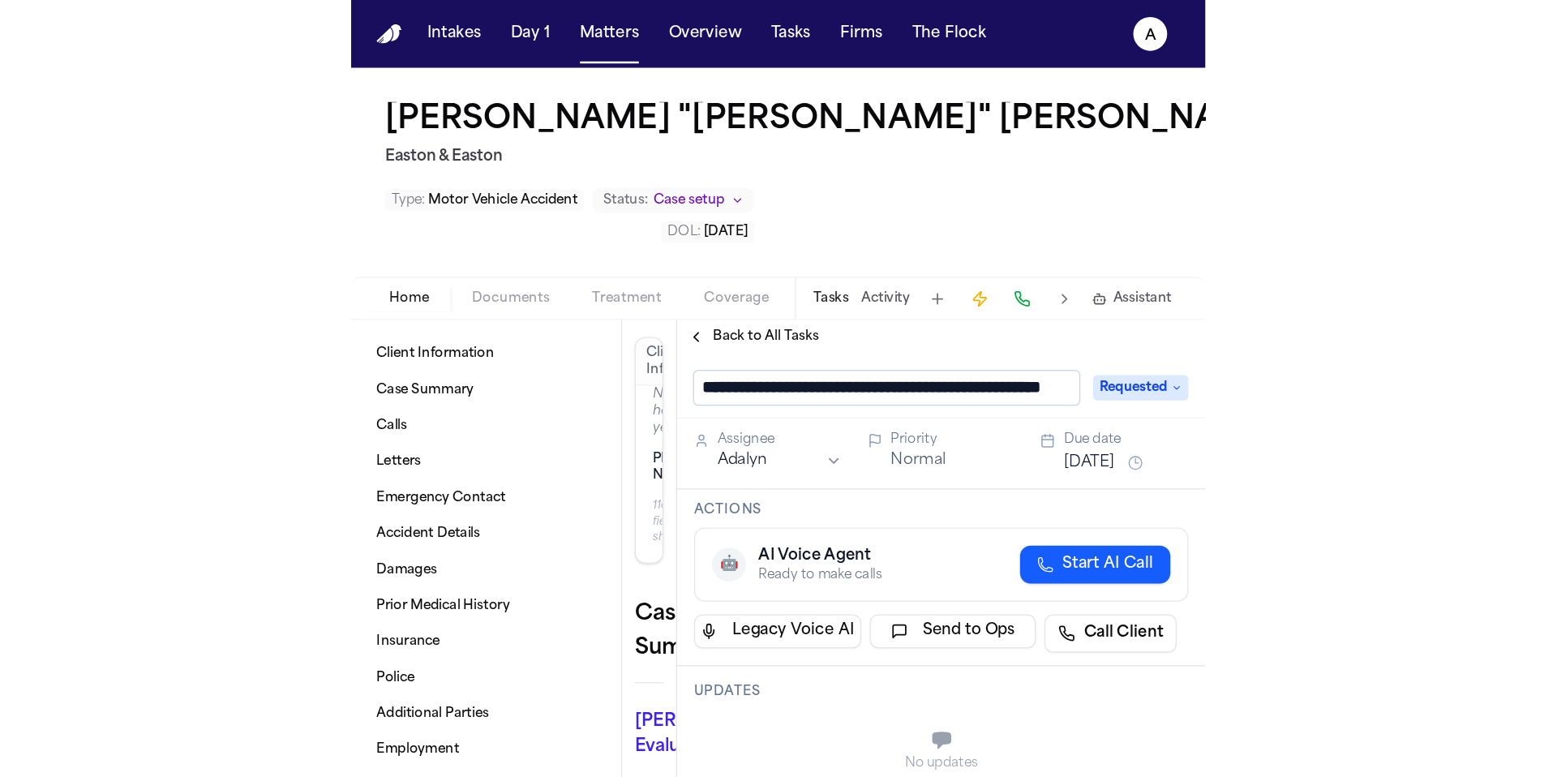
scroll to position [0, 86]
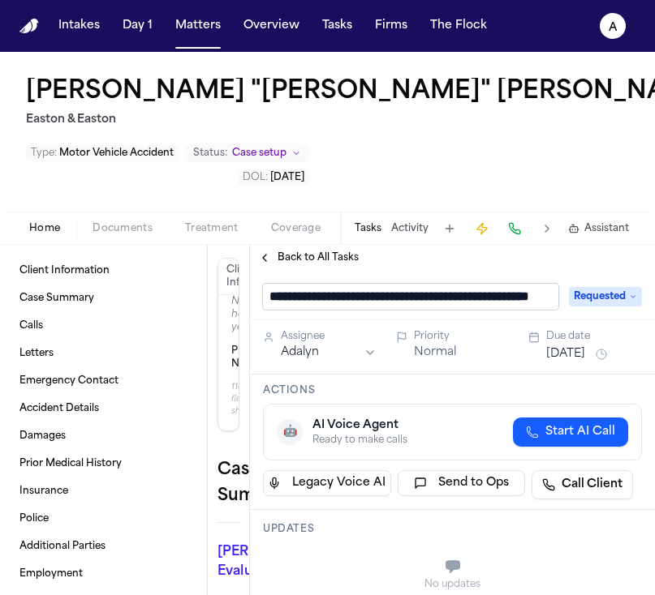
drag, startPoint x: 386, startPoint y: 246, endPoint x: 551, endPoint y: 235, distance: 165.0
click at [553, 284] on input "**********" at bounding box center [410, 297] width 295 height 26
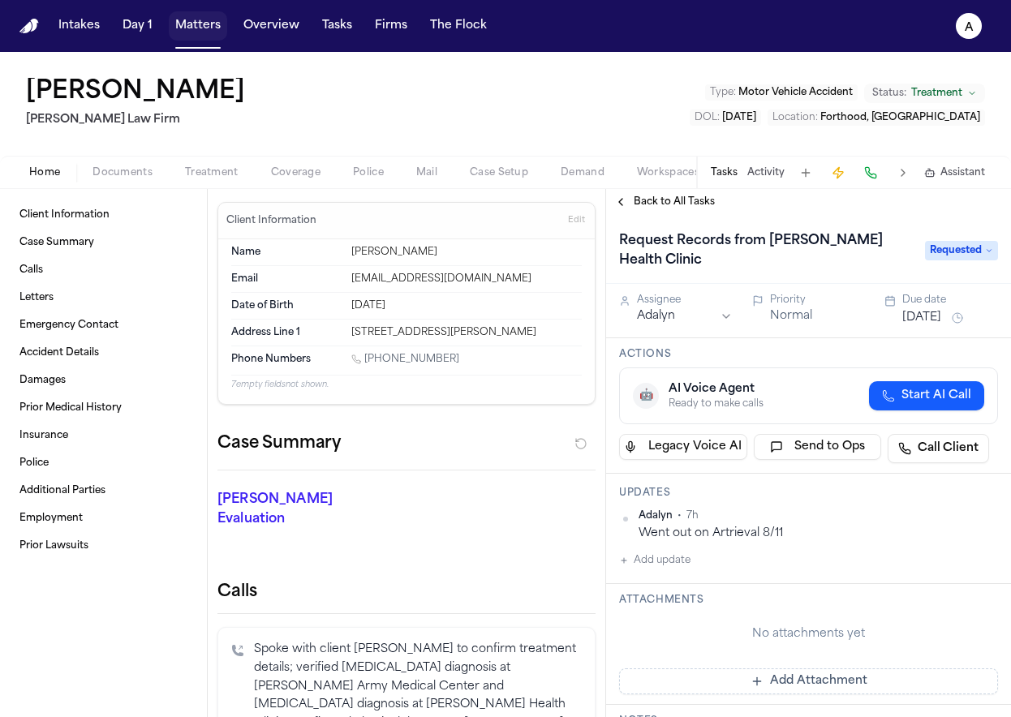
click at [213, 21] on button "Matters" at bounding box center [198, 25] width 58 height 29
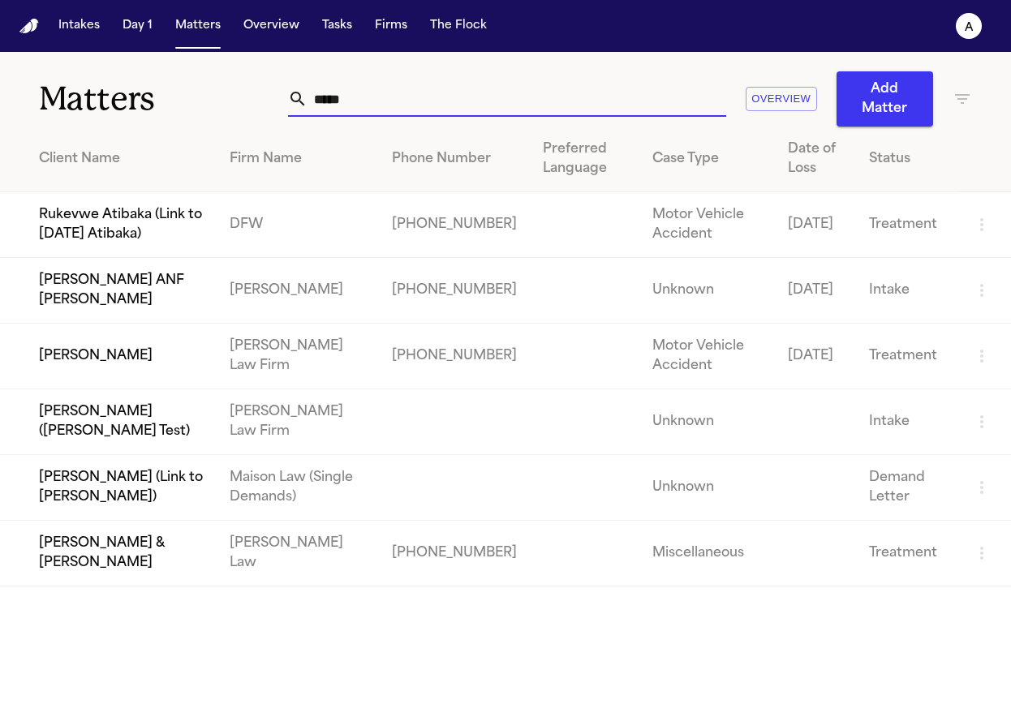
drag, startPoint x: 447, startPoint y: 100, endPoint x: 97, endPoint y: 79, distance: 350.2
click at [97, 79] on div "Matters ***** Overview Add Matter" at bounding box center [505, 89] width 1011 height 75
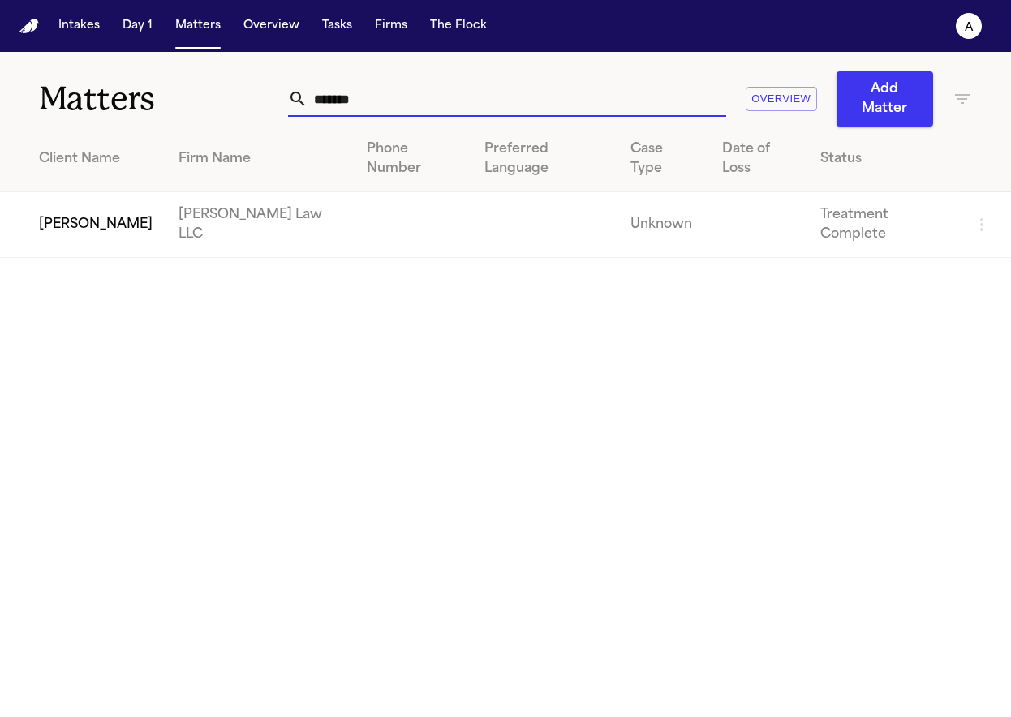
type input "*******"
click at [213, 199] on td "[PERSON_NAME] Law LLC" at bounding box center [259, 225] width 188 height 66
click at [127, 192] on td "[PERSON_NAME]" at bounding box center [82, 225] width 165 height 66
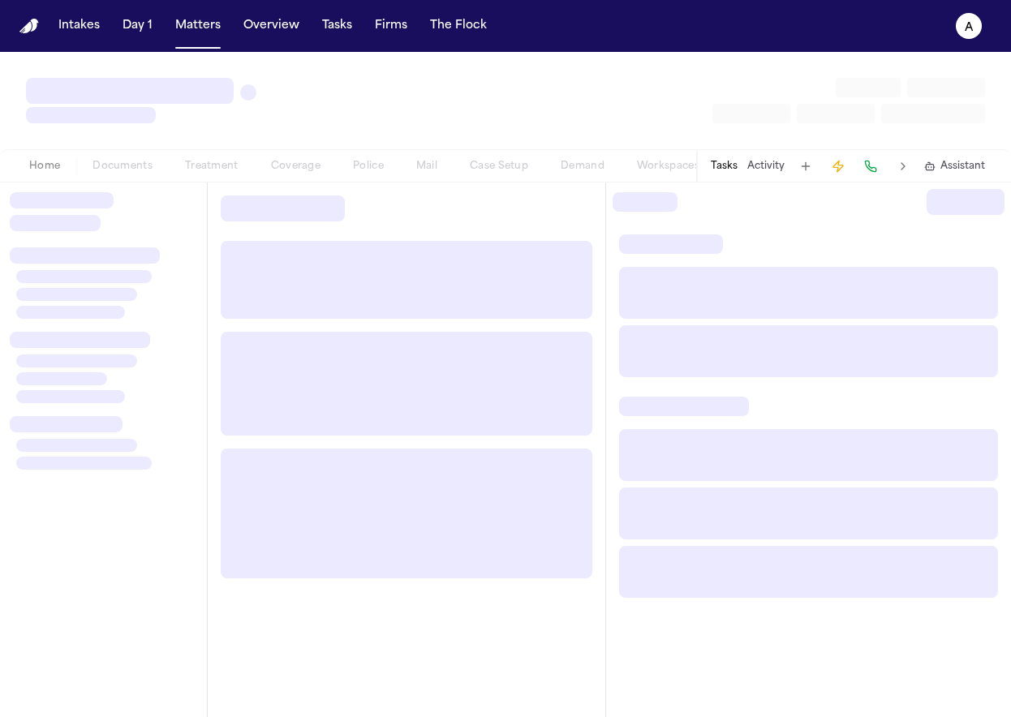
click at [127, 183] on div at bounding box center [103, 450] width 207 height 535
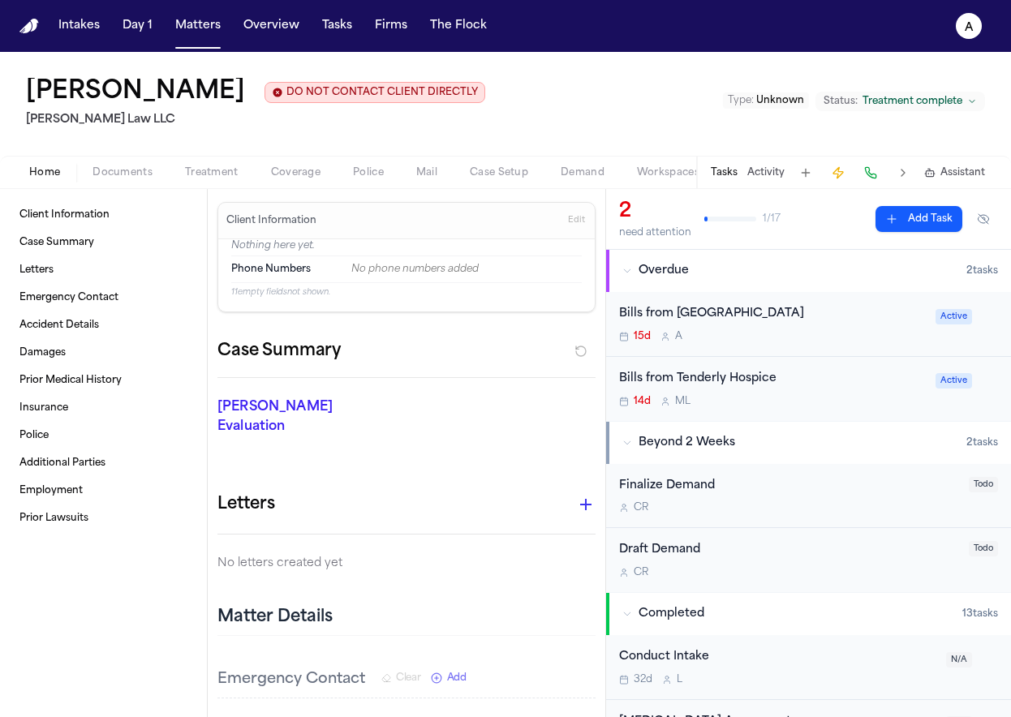
click at [810, 356] on div "Bills from [GEOGRAPHIC_DATA] 15d A Active" at bounding box center [808, 324] width 405 height 65
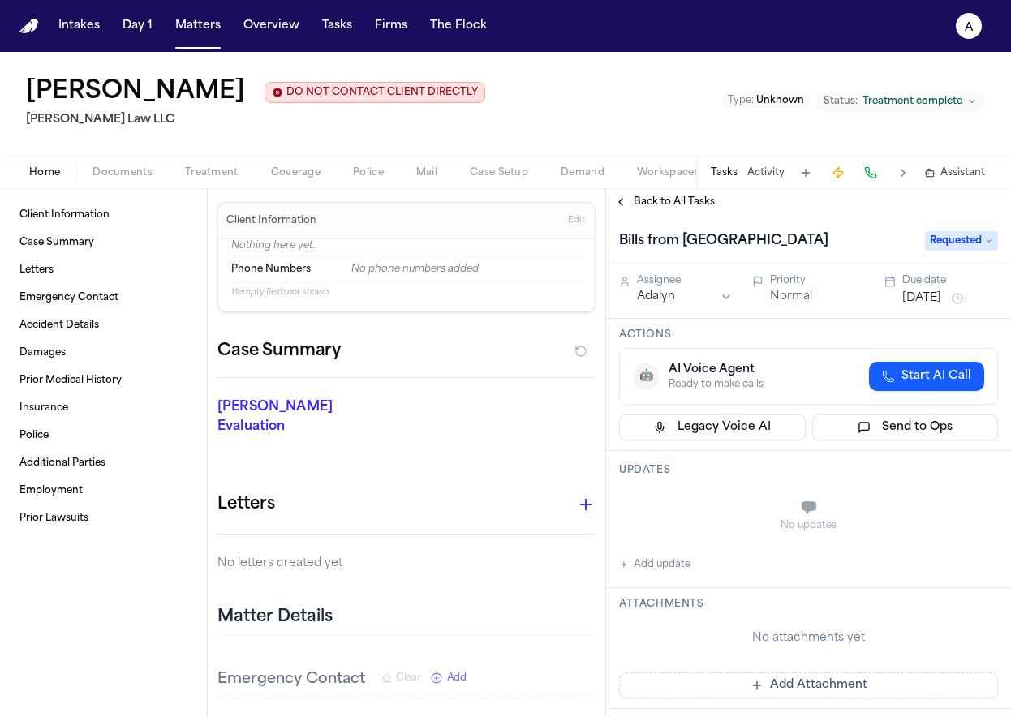
click at [675, 215] on div "Back to All Tasks" at bounding box center [808, 202] width 405 height 26
click at [696, 205] on span "Back to All Tasks" at bounding box center [674, 201] width 81 height 13
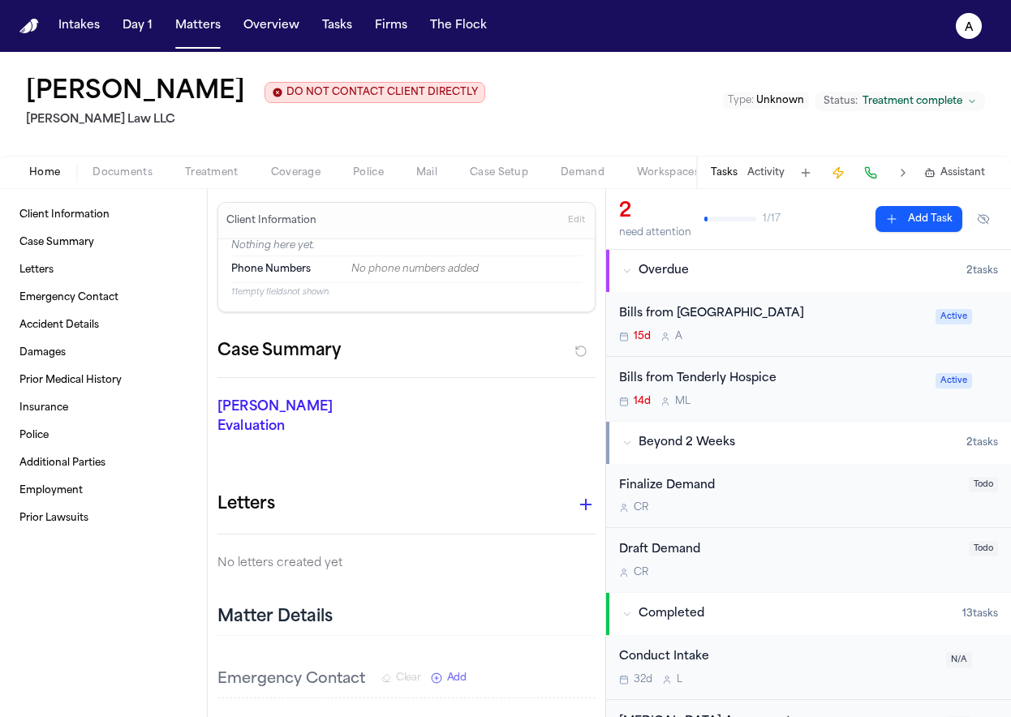
click at [837, 402] on div "14d M L" at bounding box center [772, 401] width 307 height 13
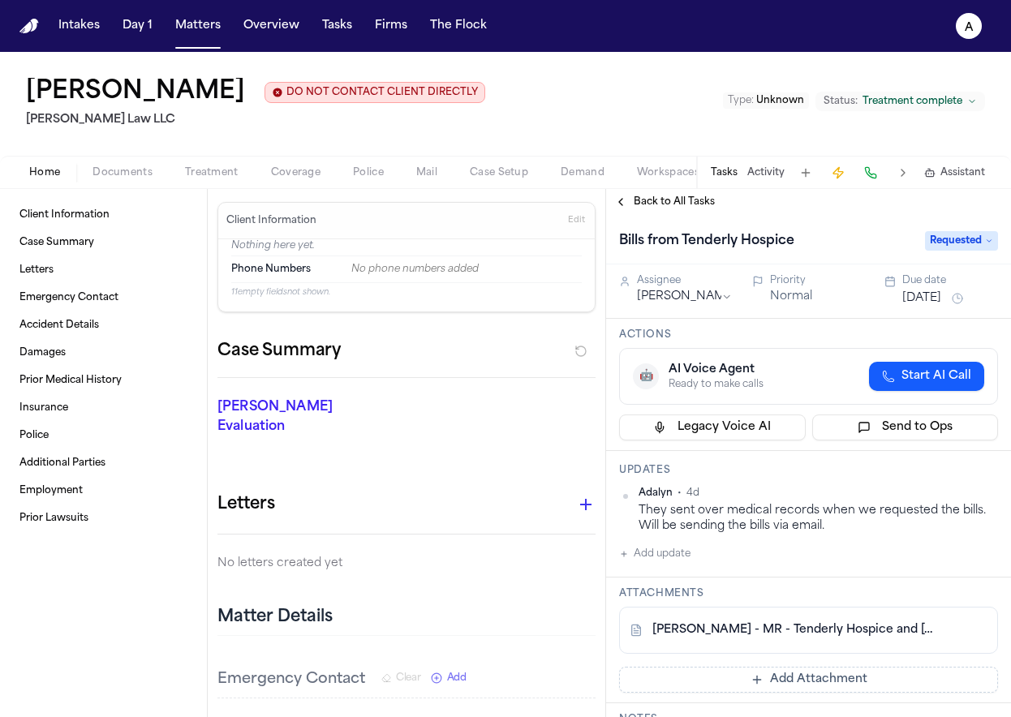
drag, startPoint x: 869, startPoint y: 535, endPoint x: 672, endPoint y: 521, distance: 197.7
click at [668, 520] on div "[PERSON_NAME] • 4d They sent over medical records when we requested the bills. …" at bounding box center [808, 525] width 379 height 77
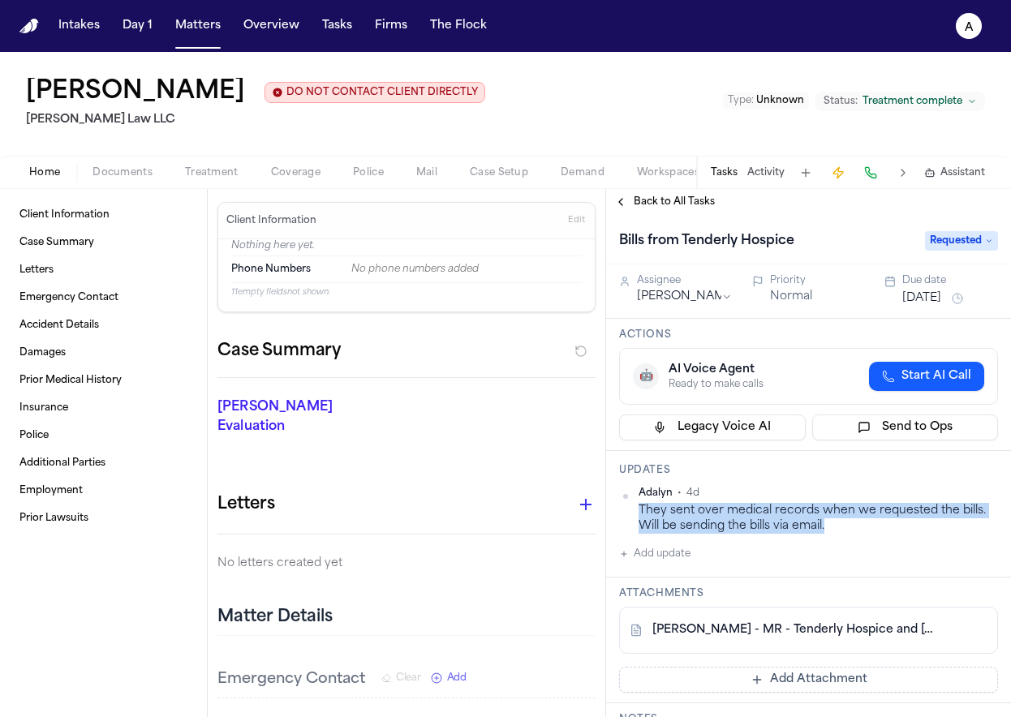
drag, startPoint x: 899, startPoint y: 542, endPoint x: 639, endPoint y: 512, distance: 261.3
click at [639, 512] on div "Adalyn • 4d They sent over medical records when we requested the bills. Will be…" at bounding box center [808, 525] width 379 height 77
copy div "They sent over medical records when we requested the bills. Will be sending the…"
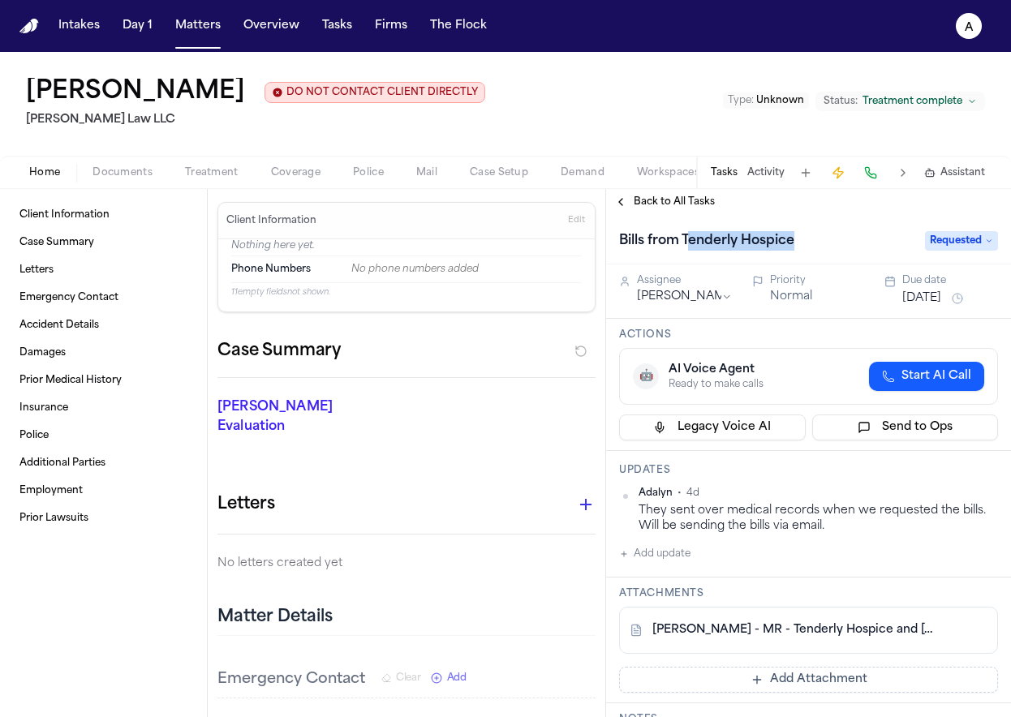
drag, startPoint x: 810, startPoint y: 246, endPoint x: 687, endPoint y: 247, distance: 123.3
click at [687, 247] on div "Bills from Tenderly Hospice" at bounding box center [767, 241] width 296 height 26
copy h1 "enderly Hospice"
click at [661, 197] on span "Back to All Tasks" at bounding box center [674, 201] width 81 height 13
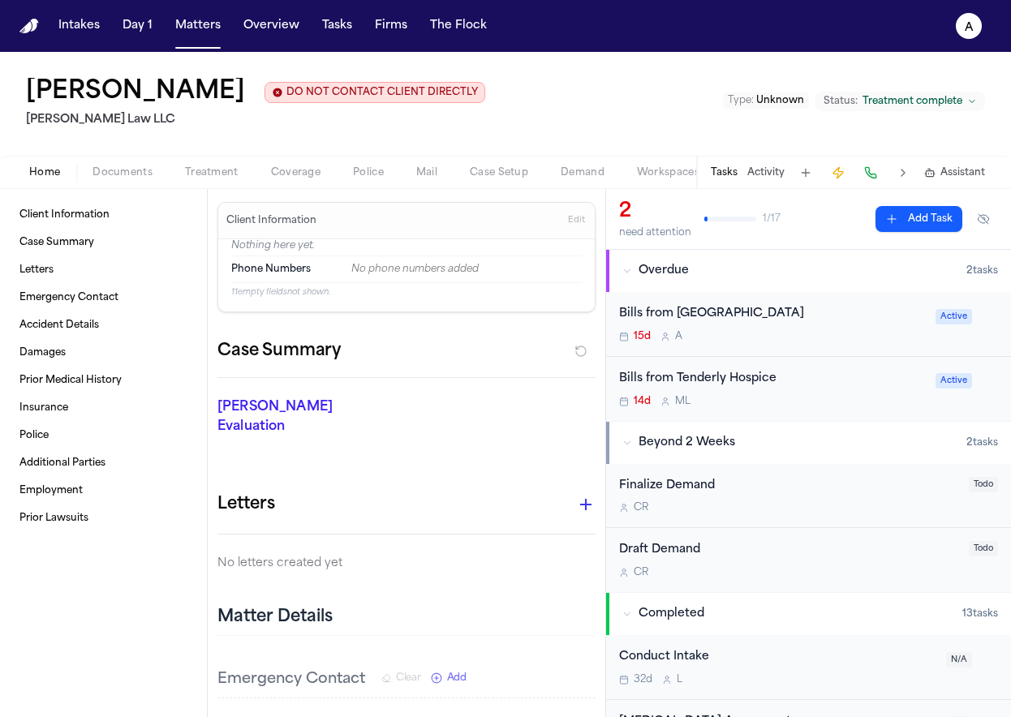
click at [872, 355] on div "Bills from Providence Portland Medical Center 15d A Active" at bounding box center [808, 324] width 405 height 65
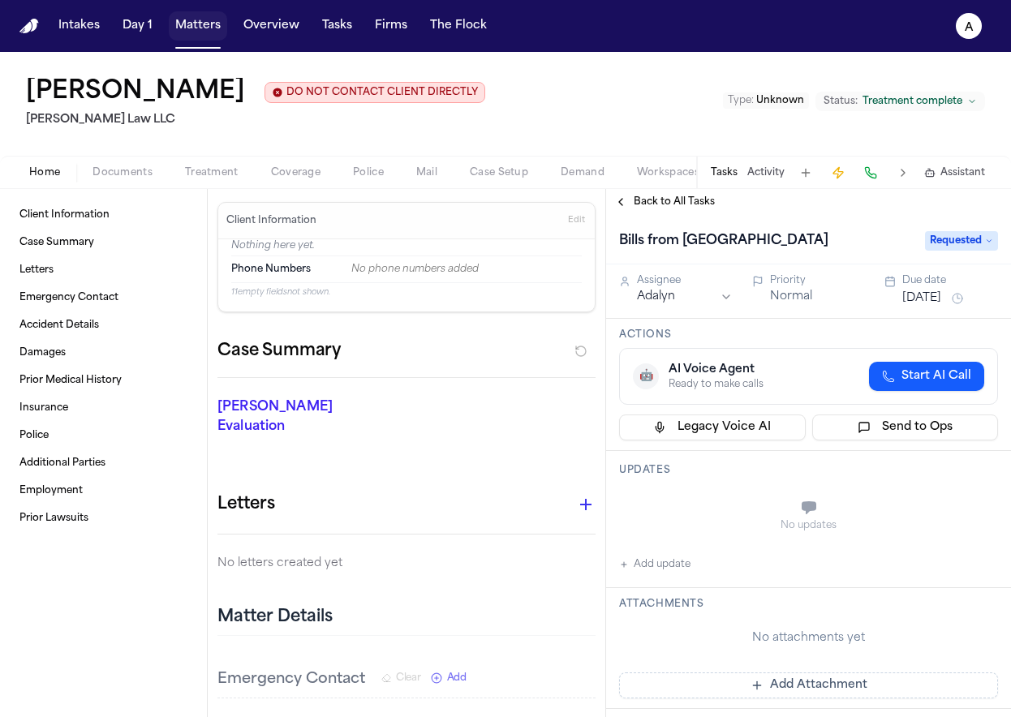
click at [184, 28] on button "Matters" at bounding box center [198, 25] width 58 height 29
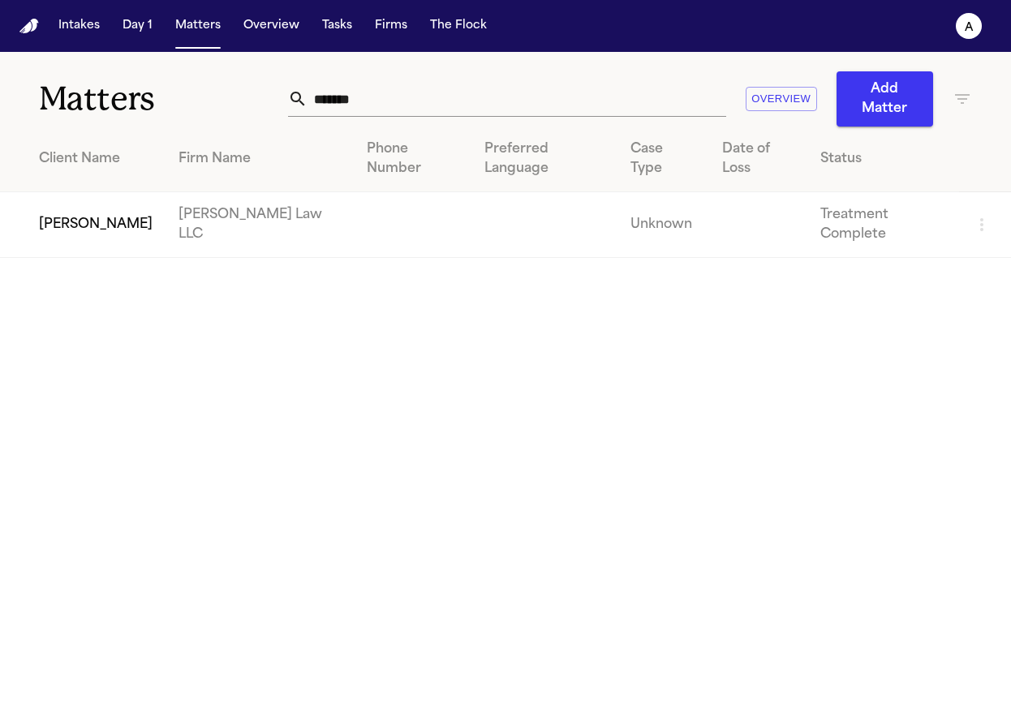
click at [422, 110] on div "Matters ******* Overview Add Matter" at bounding box center [505, 89] width 1011 height 75
drag, startPoint x: 432, startPoint y: 97, endPoint x: 254, endPoint y: 101, distance: 178.5
click at [254, 101] on div "Matters ******* Overview Add Matter" at bounding box center [505, 89] width 1011 height 75
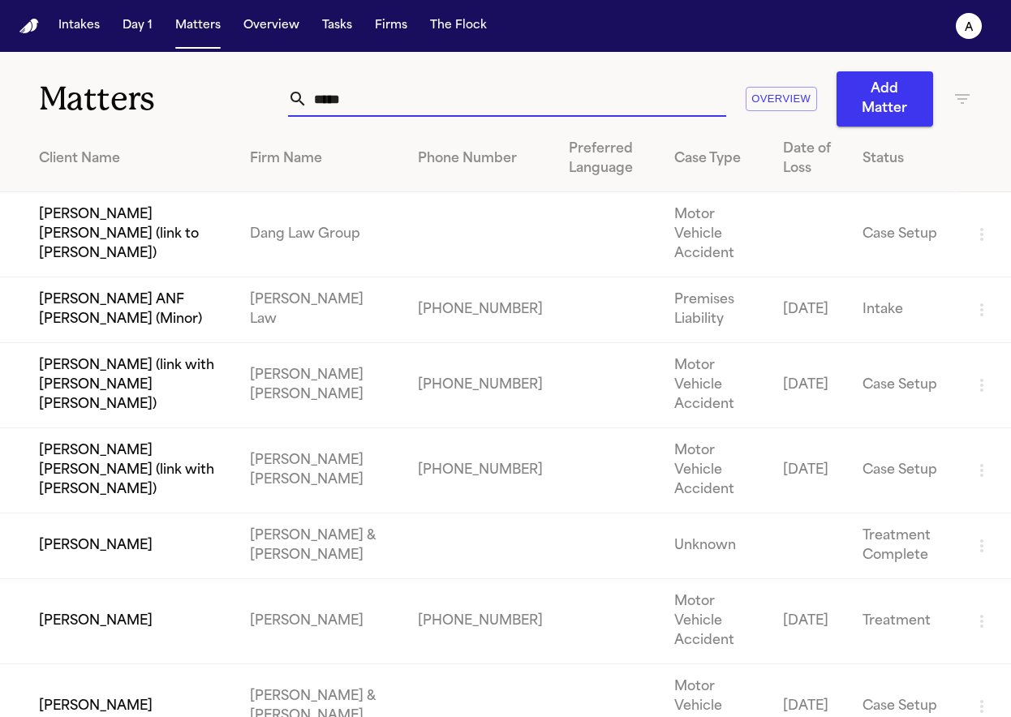
type input "*****"
click at [134, 513] on td "[PERSON_NAME]" at bounding box center [118, 546] width 237 height 66
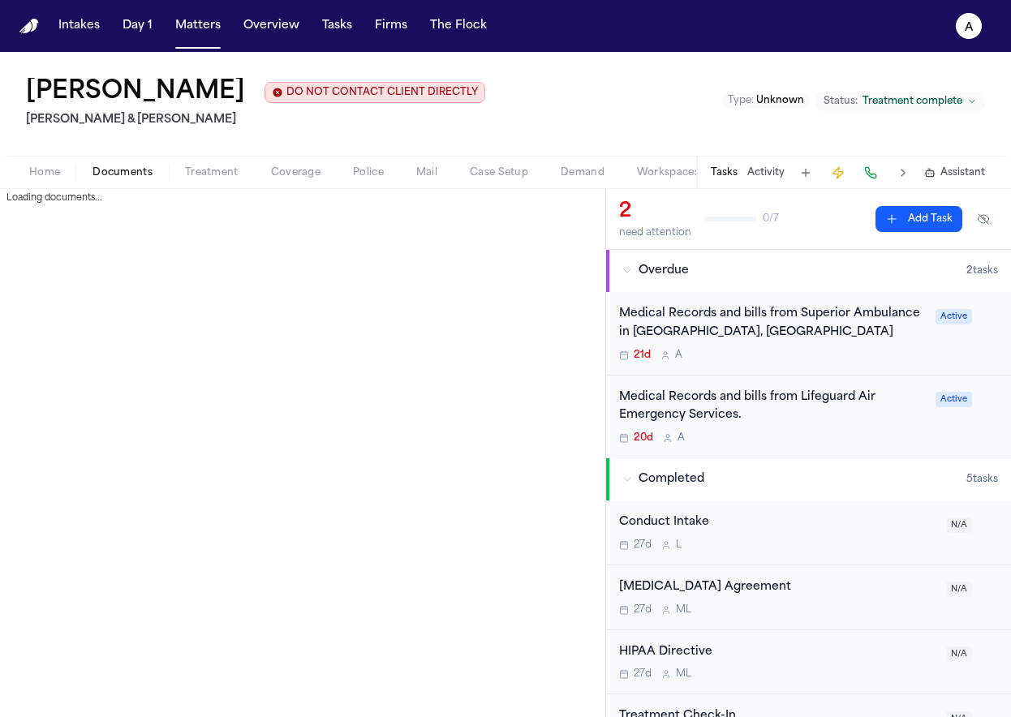
click at [124, 166] on span "Documents" at bounding box center [122, 172] width 60 height 13
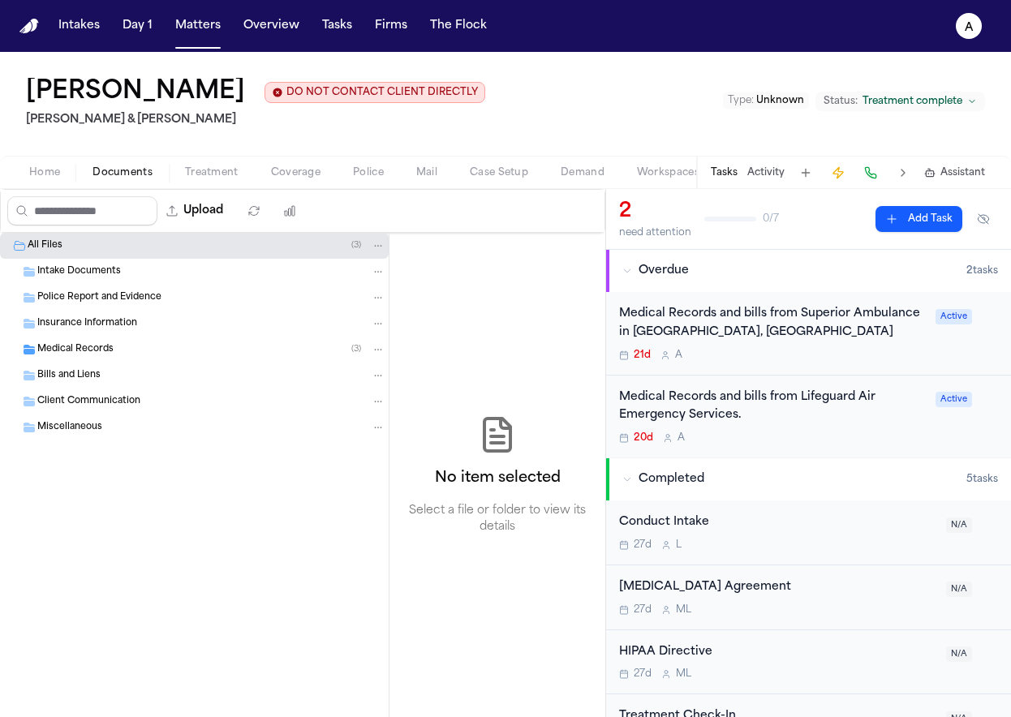
click at [305, 352] on div "Medical Records ( 3 )" at bounding box center [211, 349] width 348 height 15
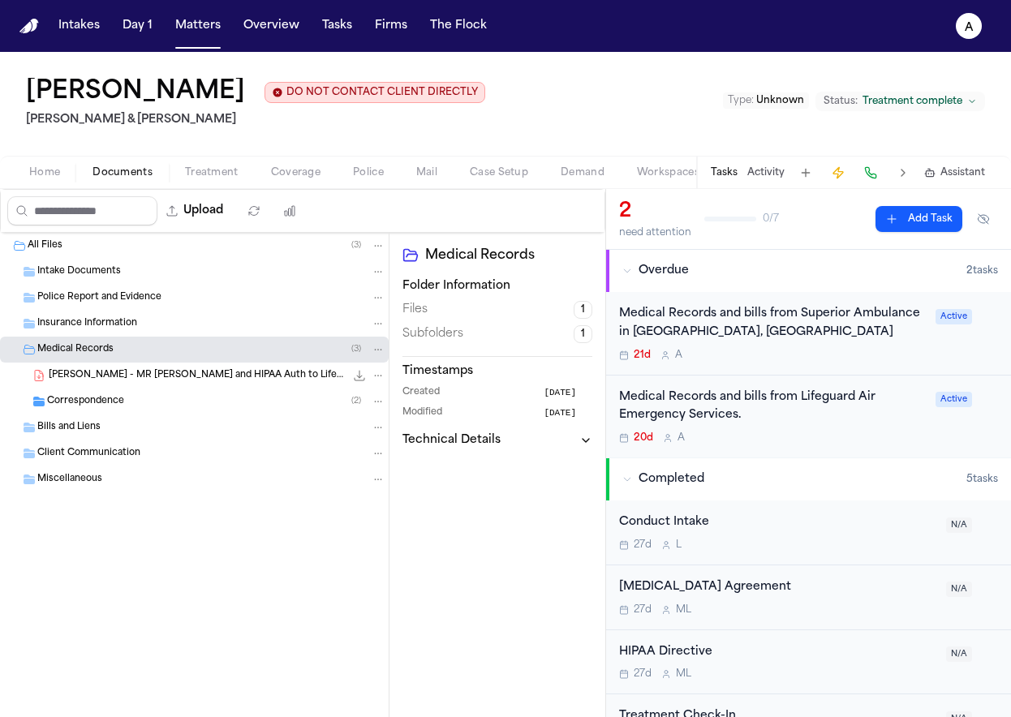
click at [282, 376] on span "C. Ericksen - MR Request and HIPAA Auth to Lifeguard Air and UNM Hospital - 7.1…" at bounding box center [197, 376] width 296 height 14
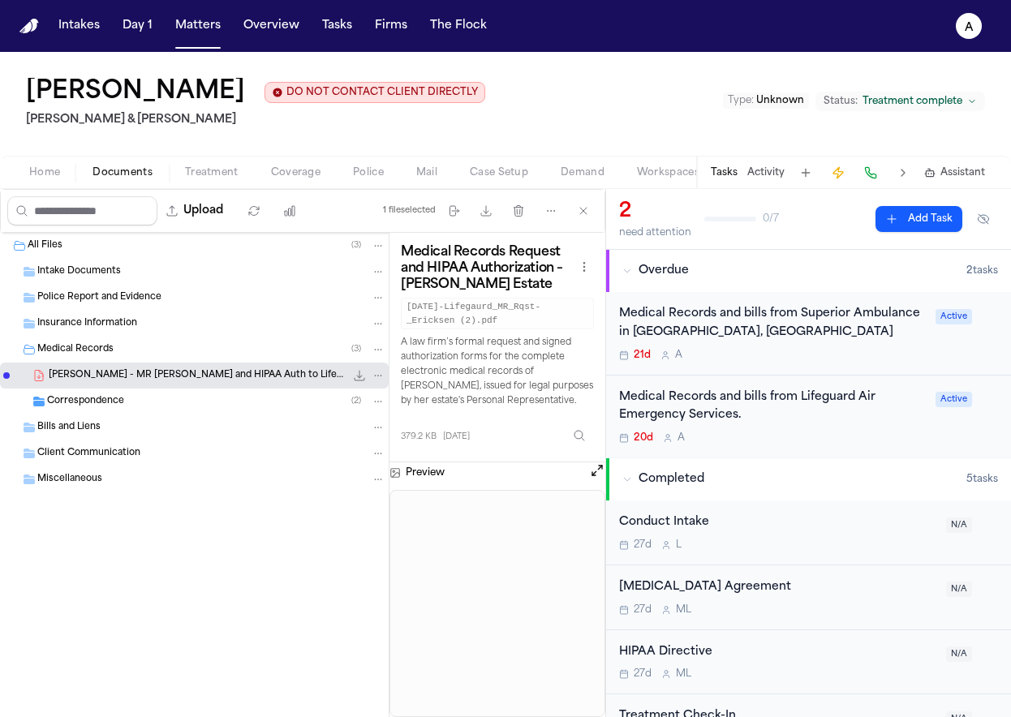
click at [281, 580] on div "All Files ( 3 ) Intake Documents Police Report and Evidence Insurance Informati…" at bounding box center [194, 475] width 389 height 484
